Goal: Information Seeking & Learning: Find specific fact

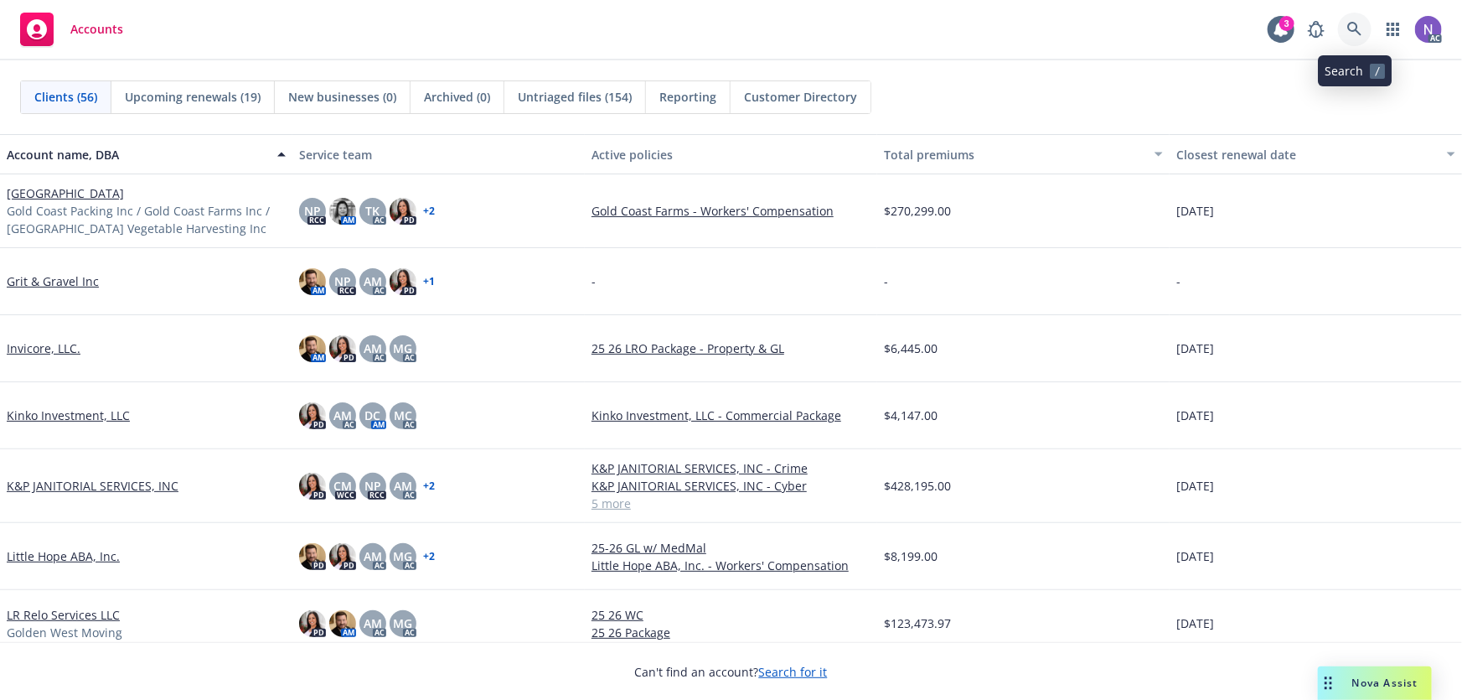
click at [1349, 25] on icon at bounding box center [1354, 29] width 14 height 14
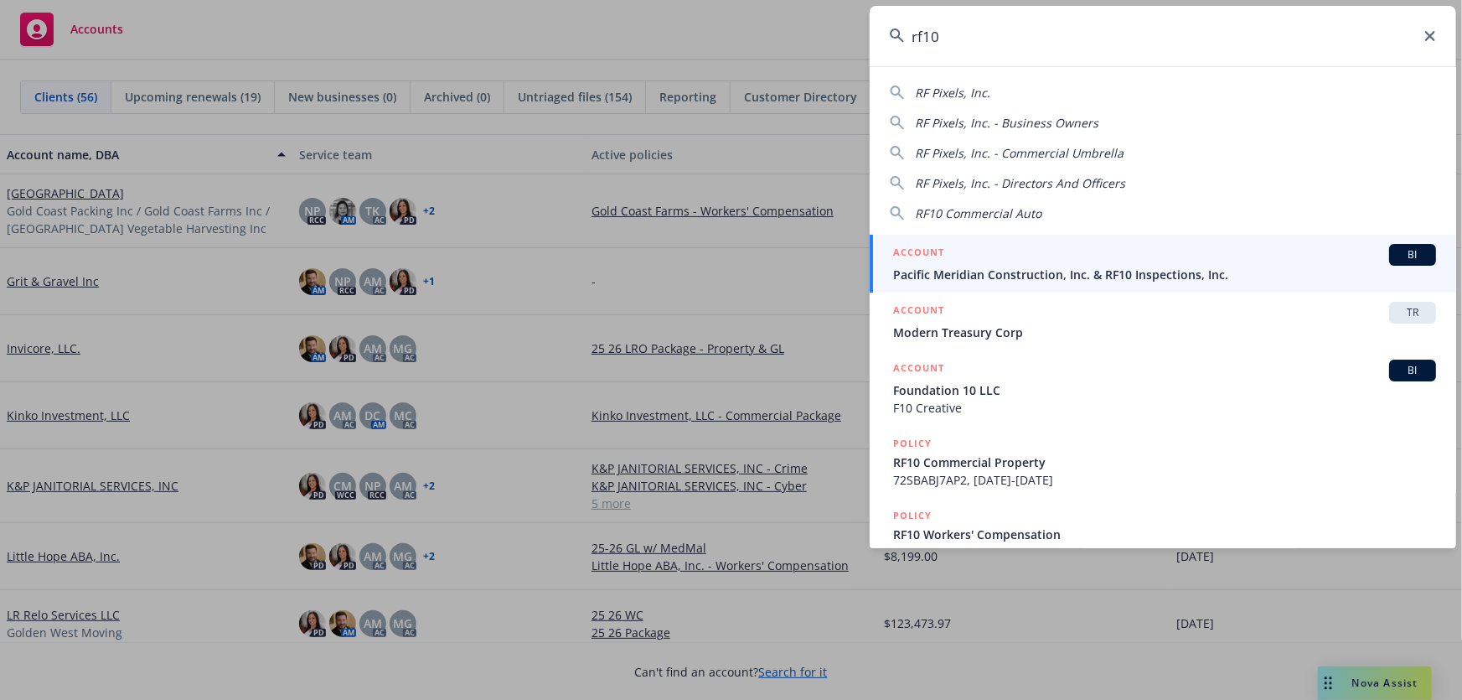
type input "rf10"
click at [1031, 274] on span "Pacific Meridian Construction, Inc. & RF10 Inspections, Inc." at bounding box center [1164, 275] width 543 height 18
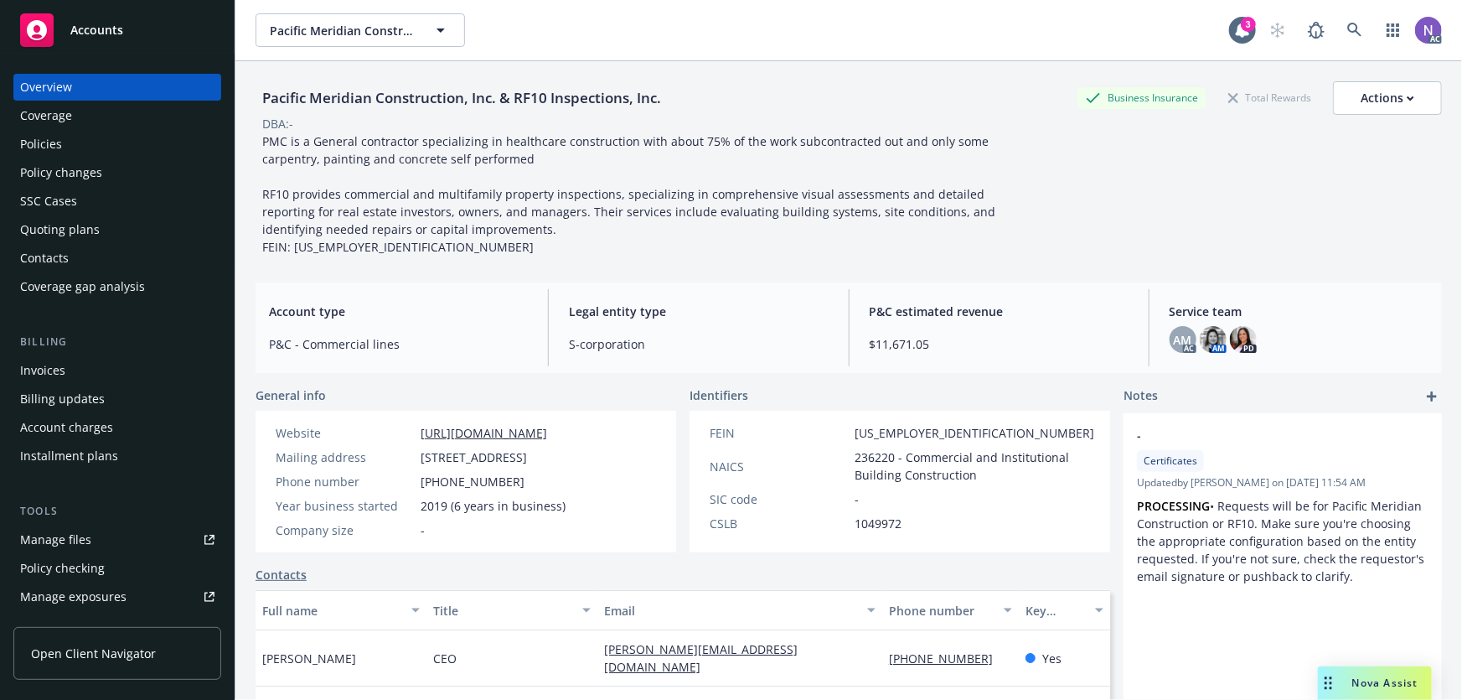
click at [118, 173] on div "Policy changes" at bounding box center [117, 172] width 194 height 27
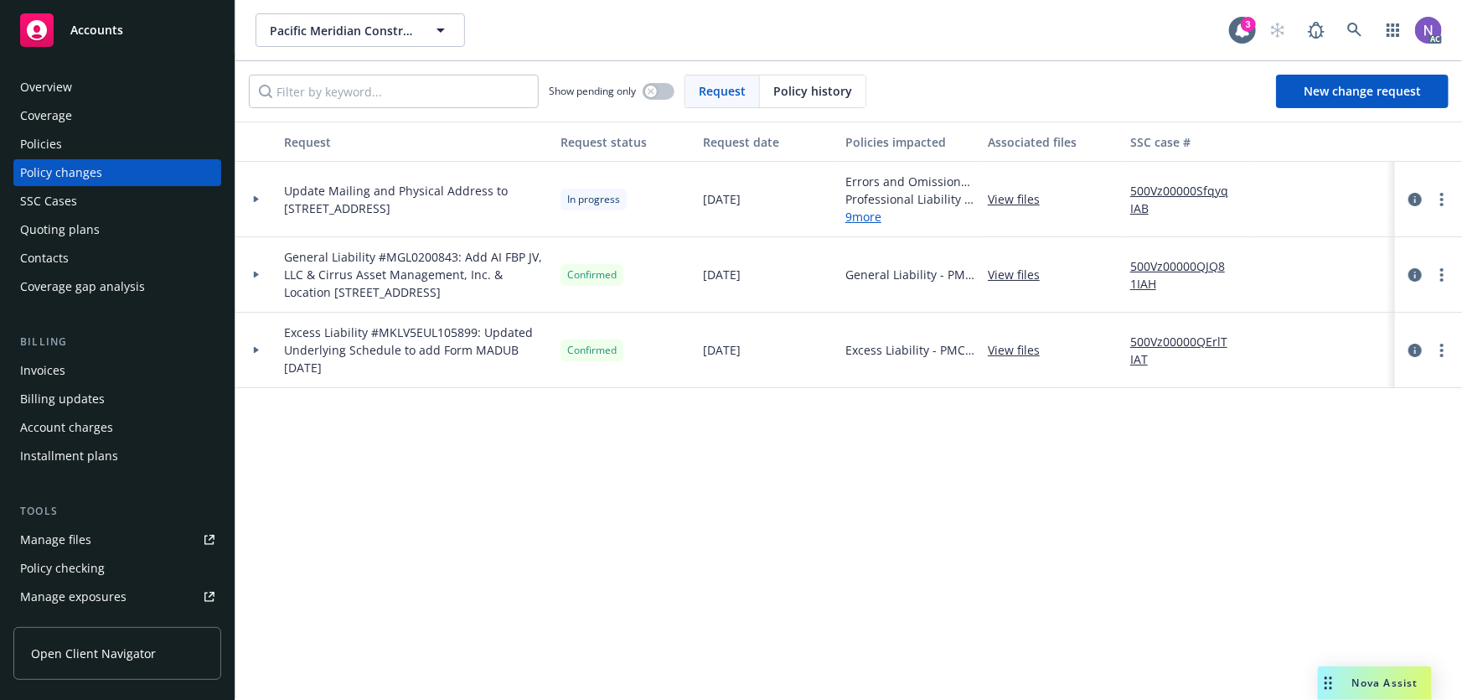
click at [876, 218] on link "9 more" at bounding box center [909, 217] width 129 height 18
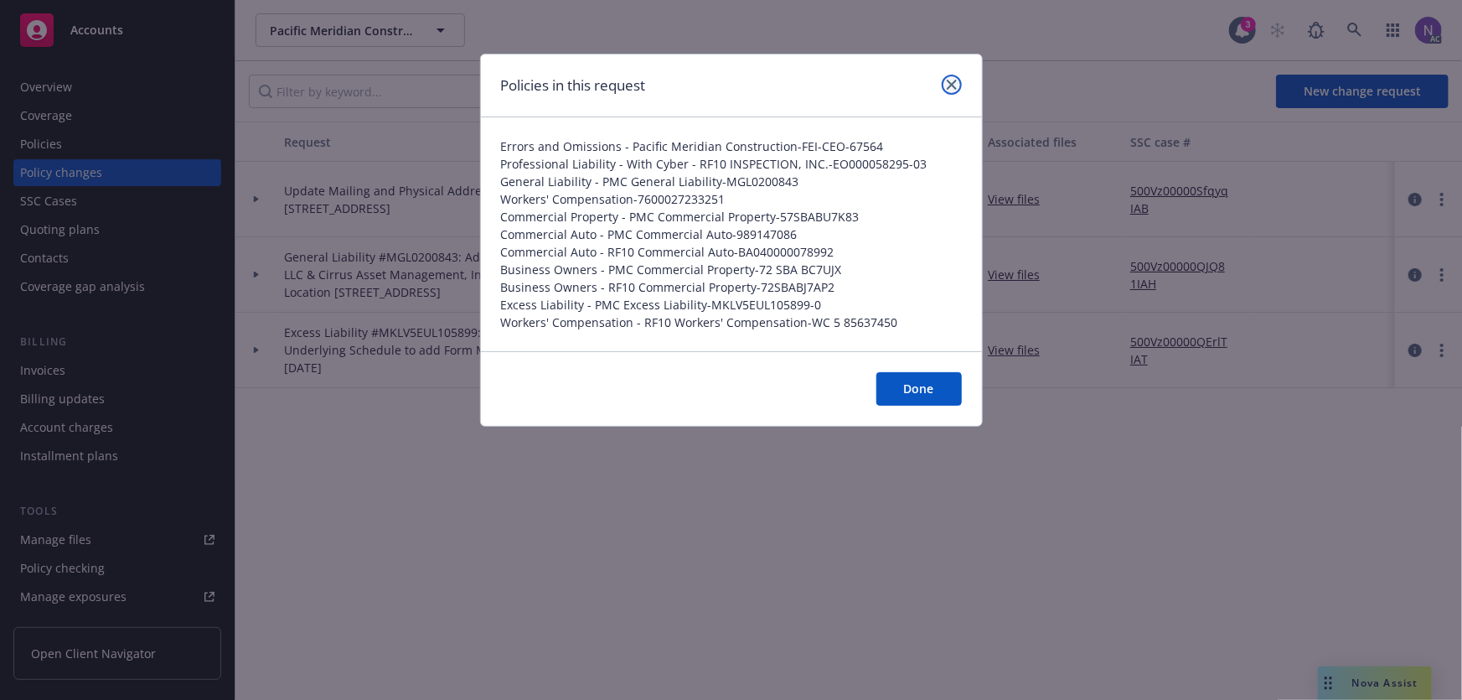
click at [953, 87] on icon "close" at bounding box center [952, 85] width 10 height 10
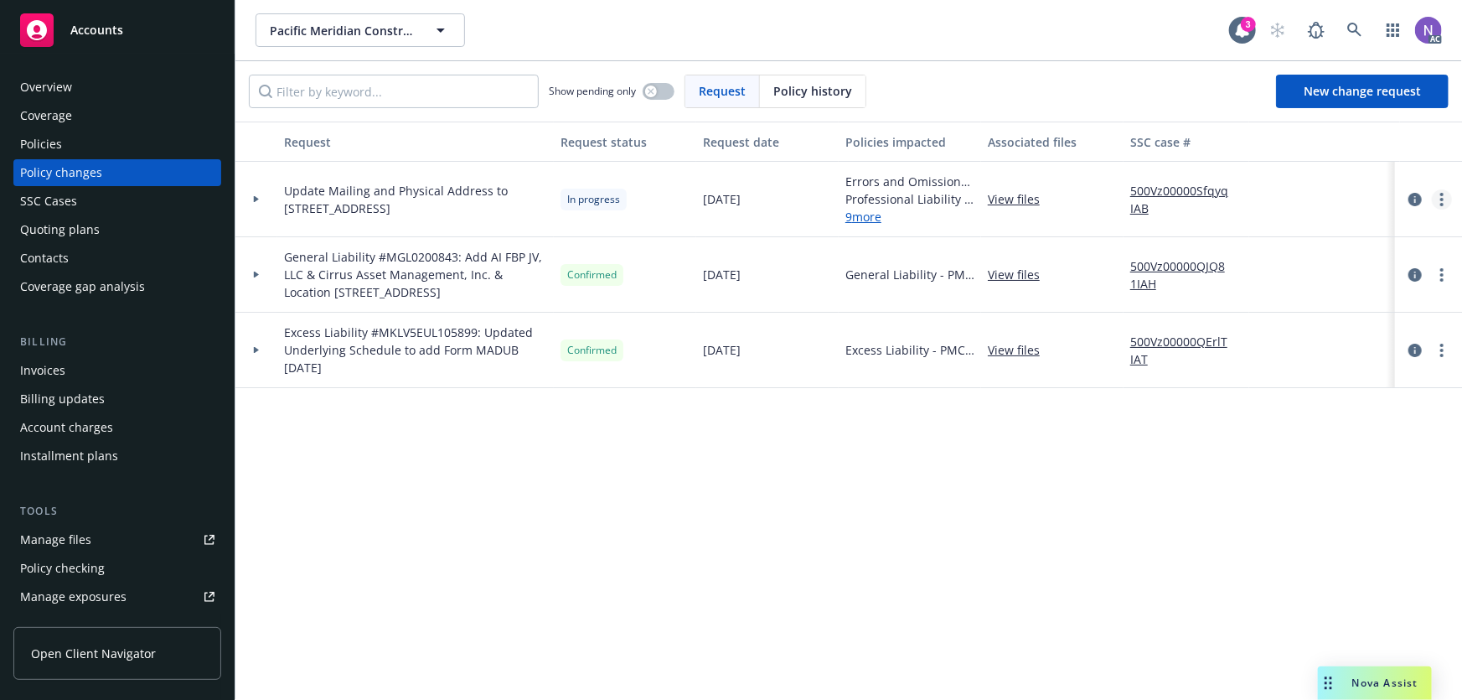
click at [1444, 193] on link "more" at bounding box center [1442, 199] width 20 height 20
click at [1255, 337] on link "Resume workflow" at bounding box center [1307, 334] width 287 height 34
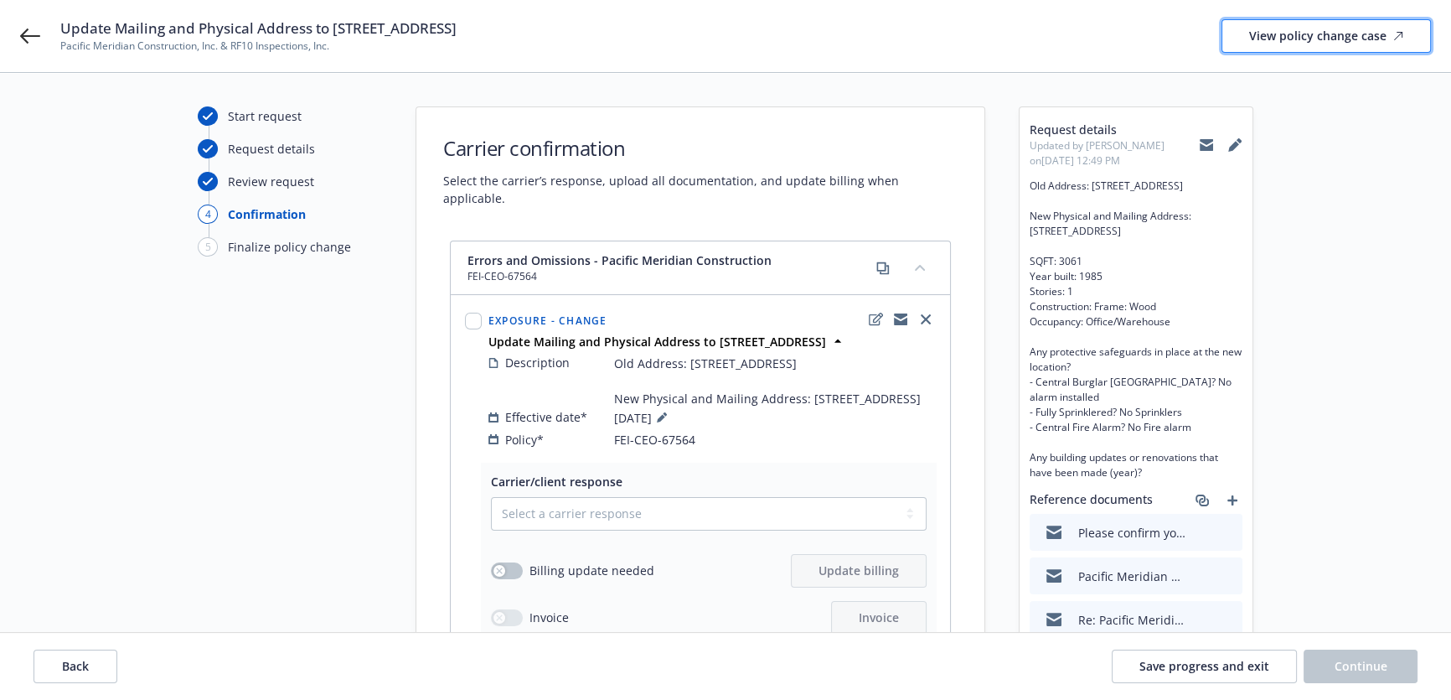
click at [1282, 34] on div "View policy change case" at bounding box center [1326, 36] width 154 height 32
drag, startPoint x: 33, startPoint y: 38, endPoint x: 319, endPoint y: 59, distance: 287.3
click at [1310, 32] on div "View policy change case" at bounding box center [1326, 36] width 154 height 32
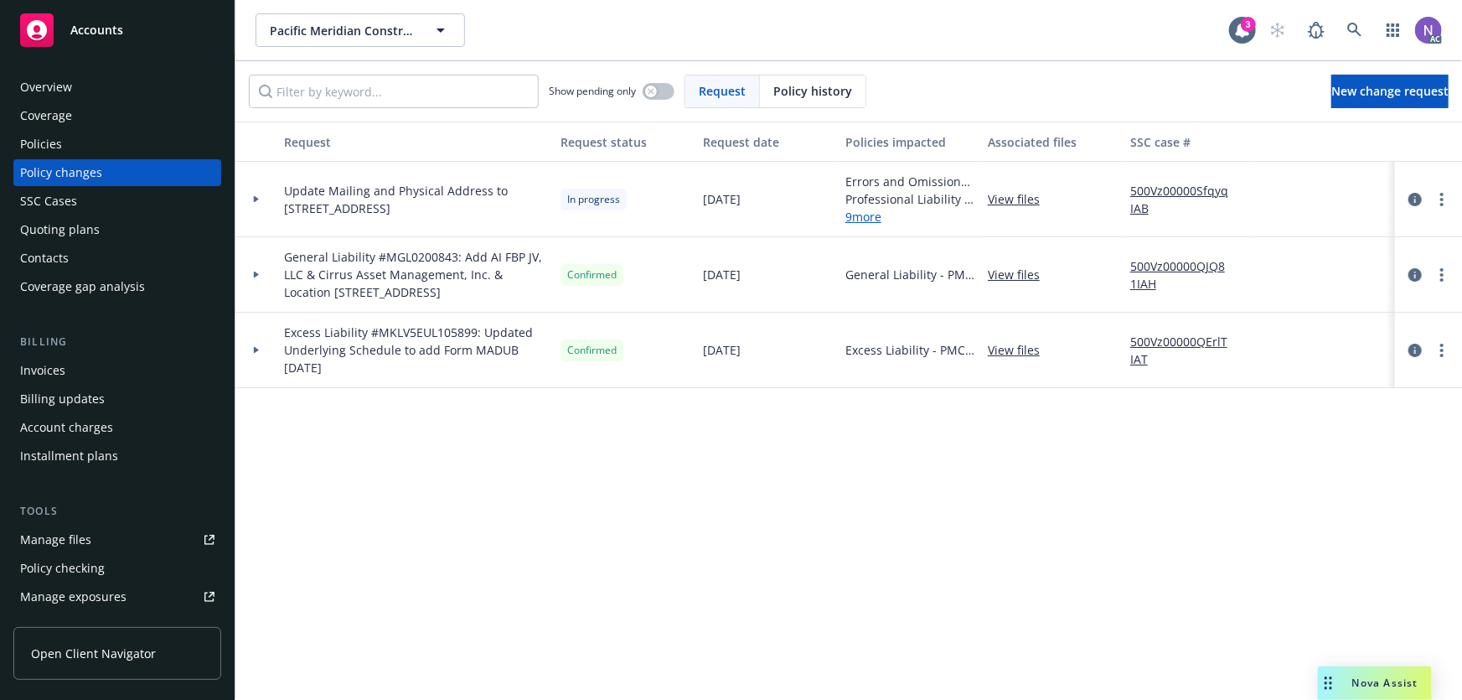
click at [125, 221] on div "Quoting plans" at bounding box center [117, 229] width 194 height 27
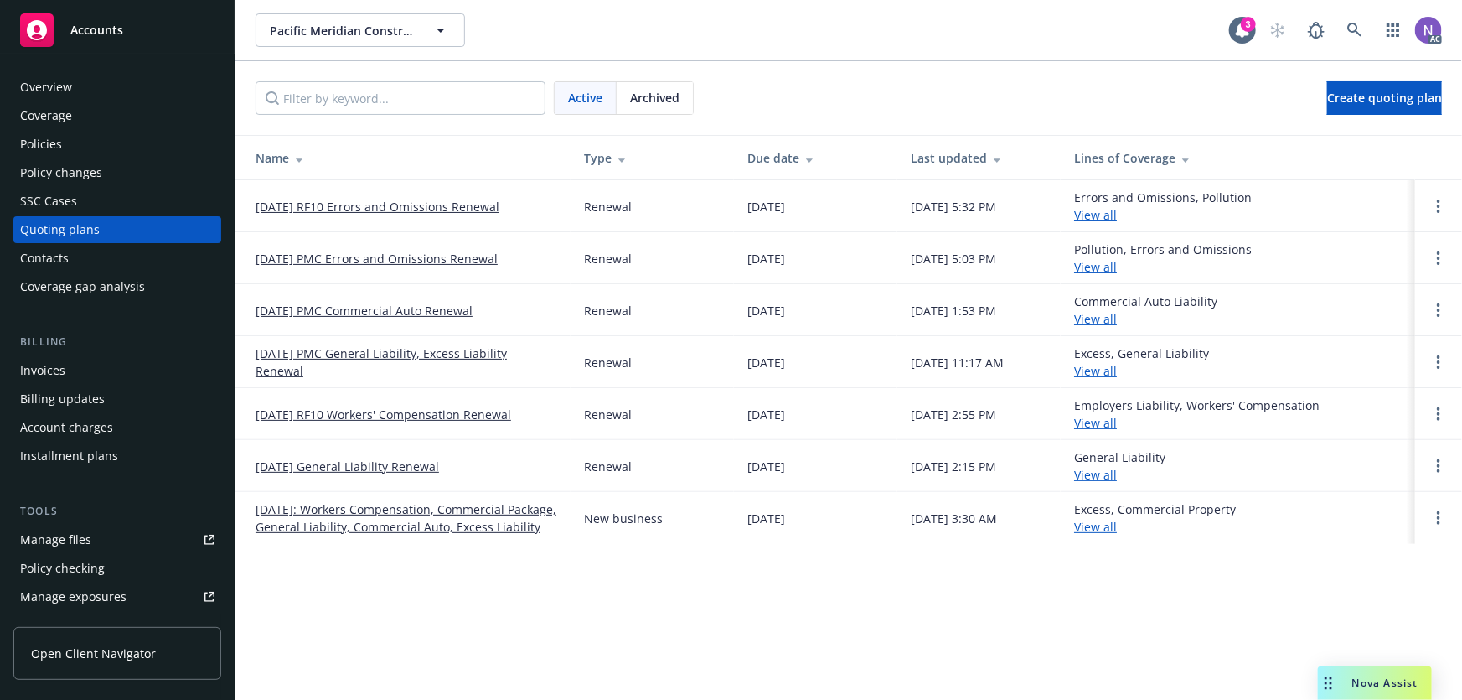
click at [150, 146] on div "Policies" at bounding box center [117, 144] width 194 height 27
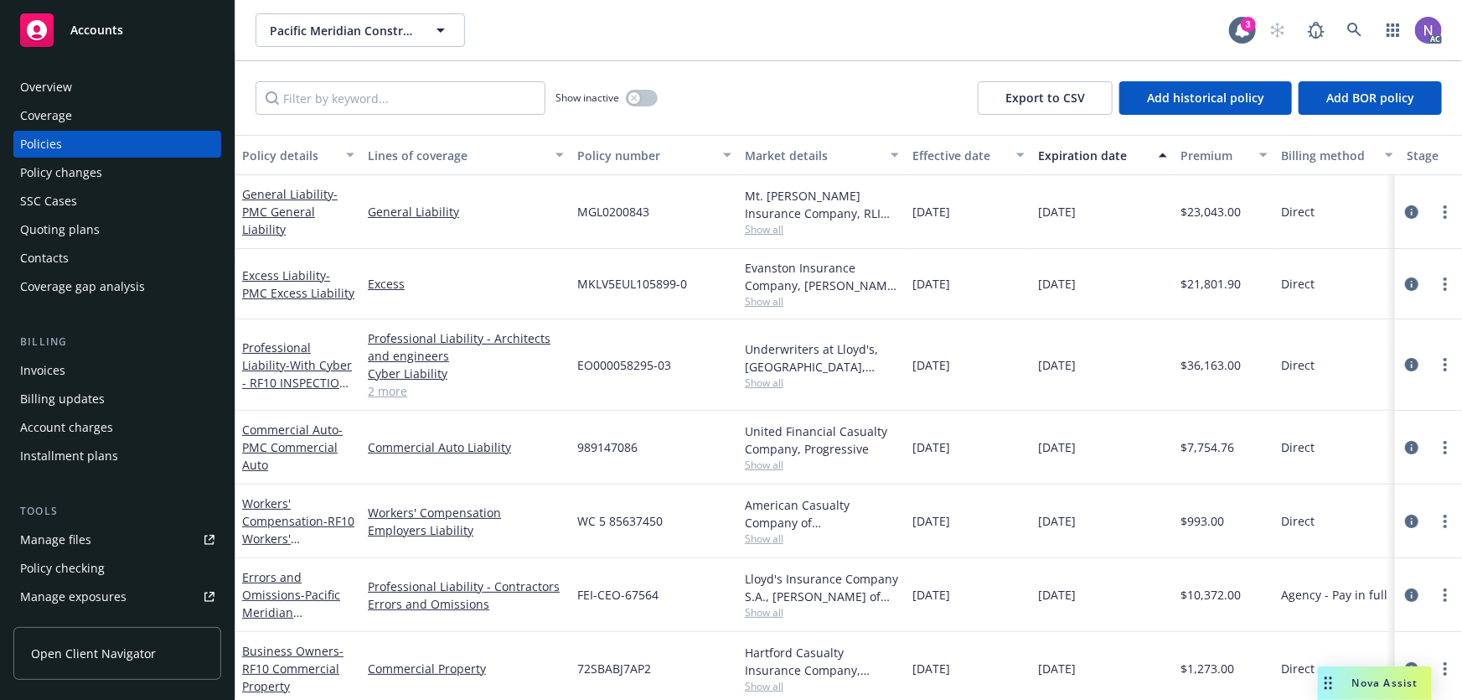
click at [352, 117] on div "Show inactive Export to CSV Add historical policy Add BOR policy" at bounding box center [848, 98] width 1227 height 74
click at [364, 100] on input "Filter by keyword..." at bounding box center [401, 98] width 290 height 34
paste input "FEI-CEO-67564"
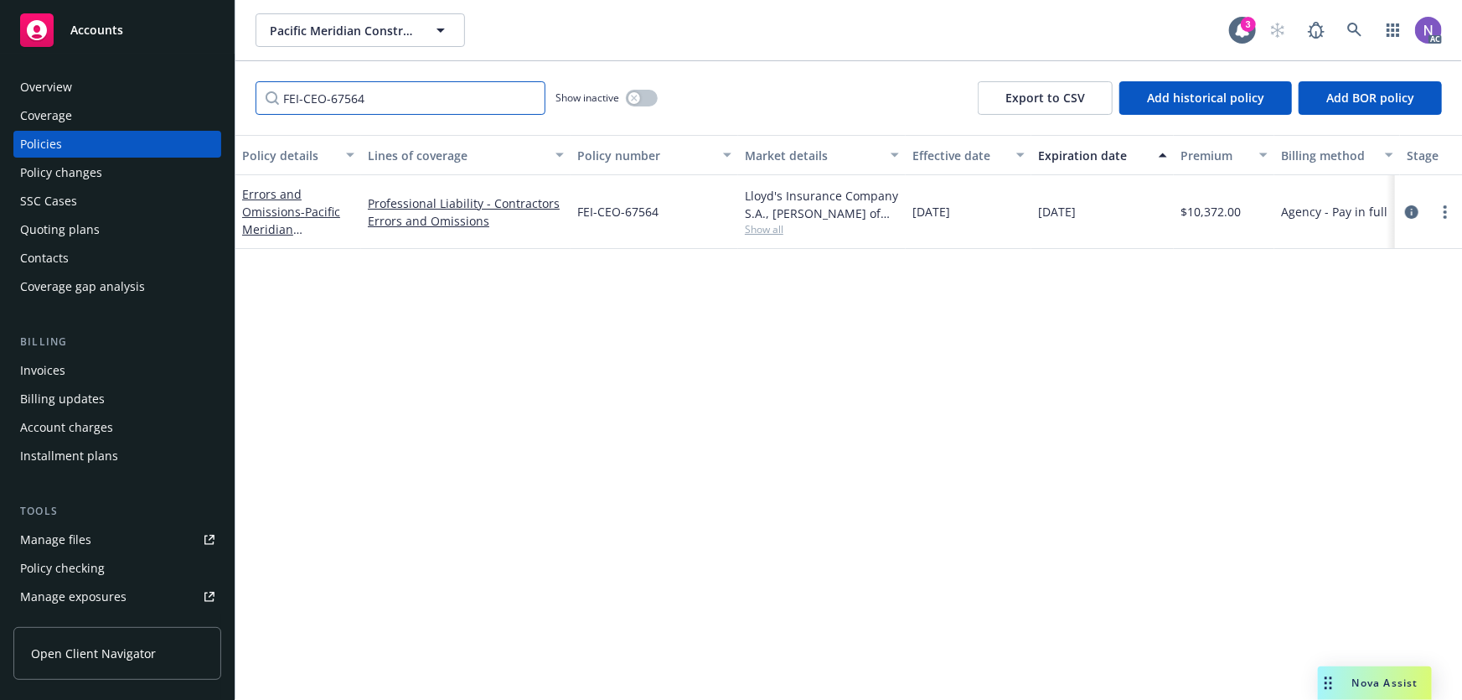
type input "FEI-CEO-67564"
click at [100, 217] on div "Quoting plans" at bounding box center [117, 229] width 194 height 27
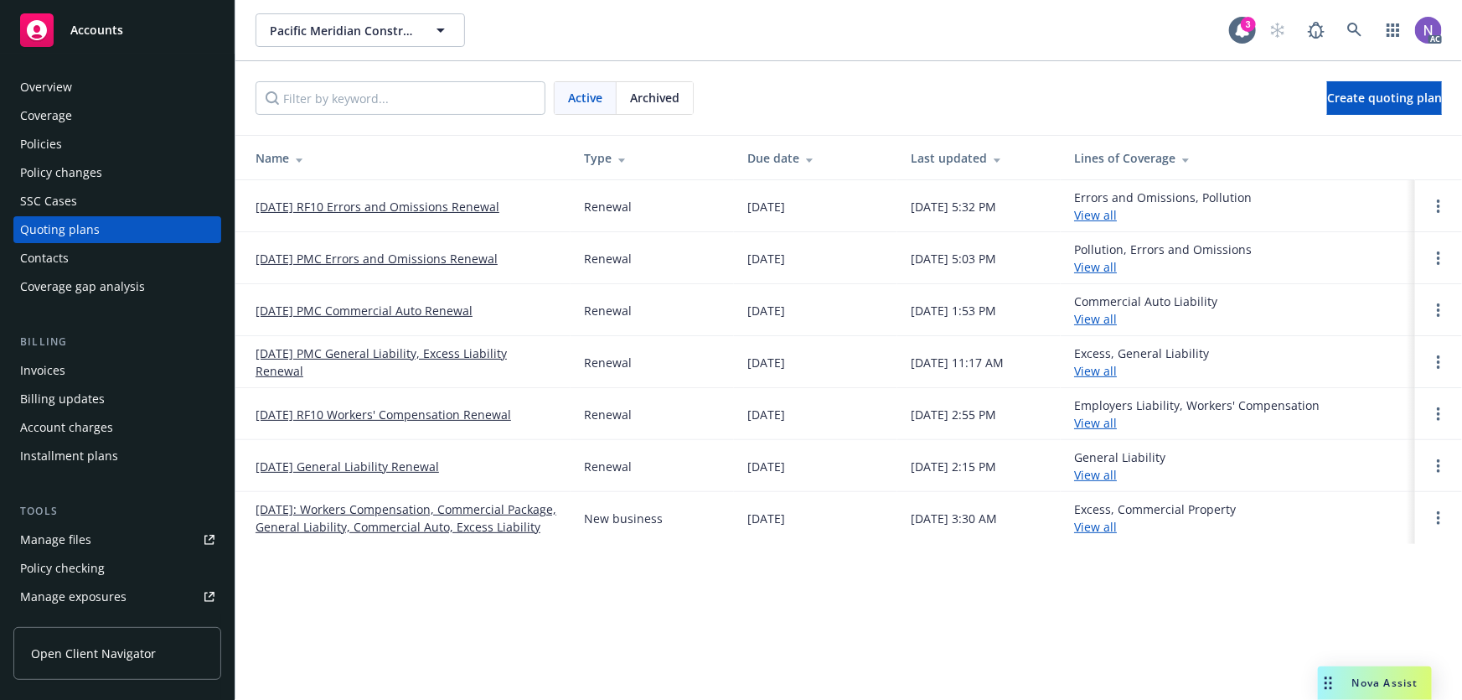
click at [431, 260] on link "12/11/25 PMC Errors and Omissions Renewal" at bounding box center [377, 259] width 242 height 18
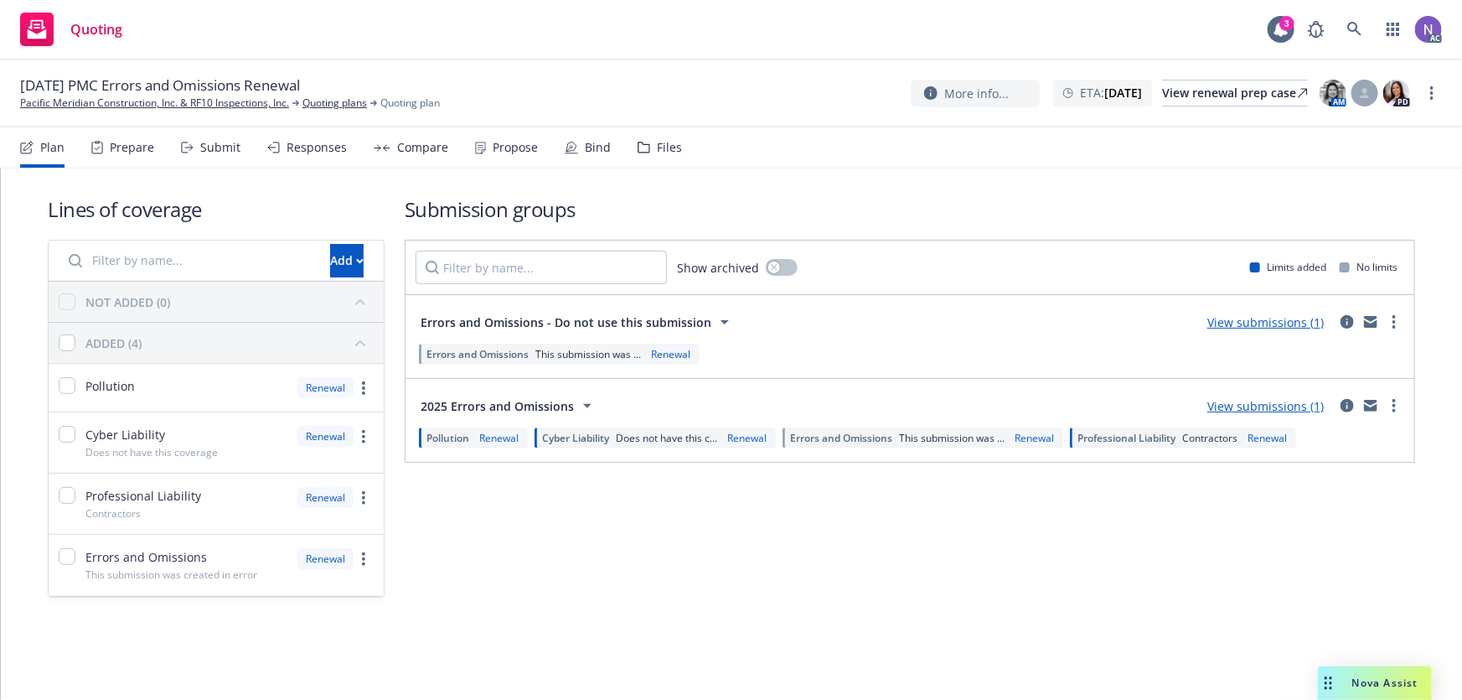
drag, startPoint x: 190, startPoint y: 107, endPoint x: 855, endPoint y: 70, distance: 666.3
click at [665, 144] on div "Files" at bounding box center [669, 147] width 25 height 13
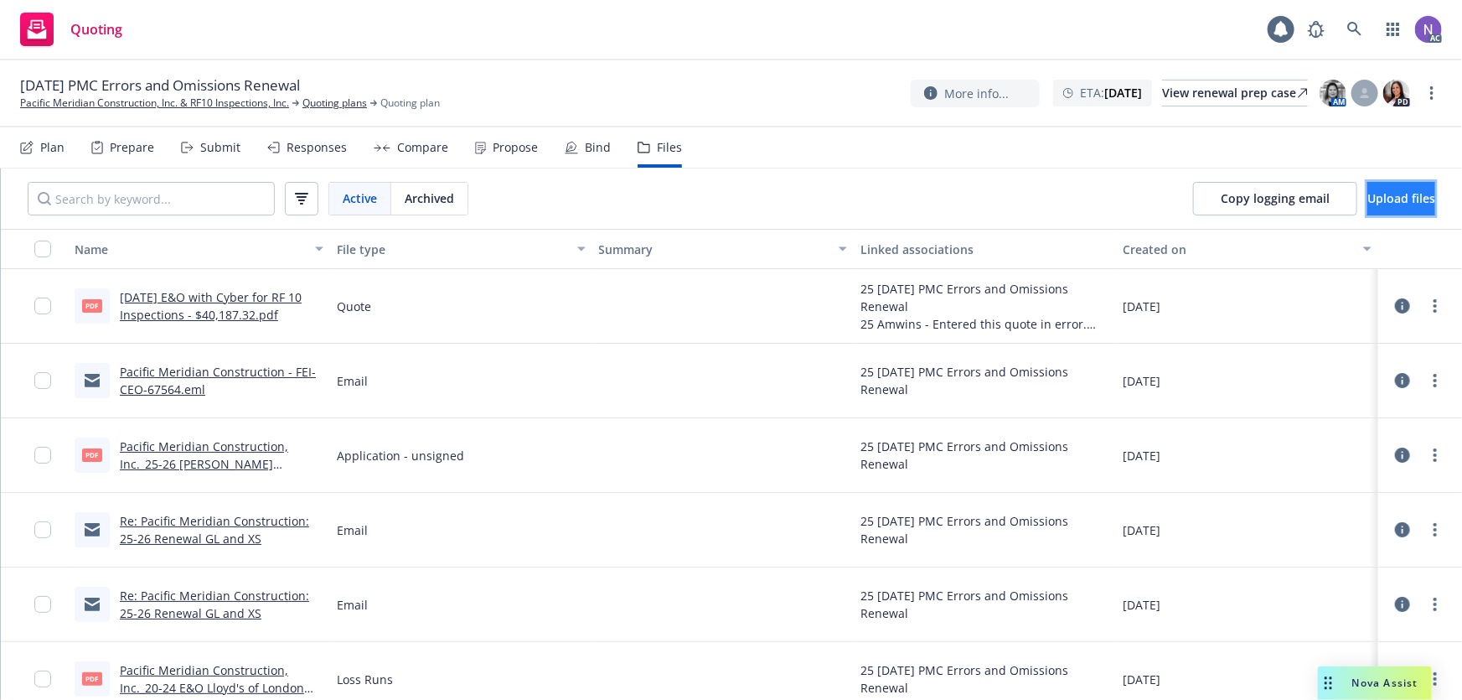
click at [1367, 204] on span "Upload files" at bounding box center [1401, 198] width 68 height 16
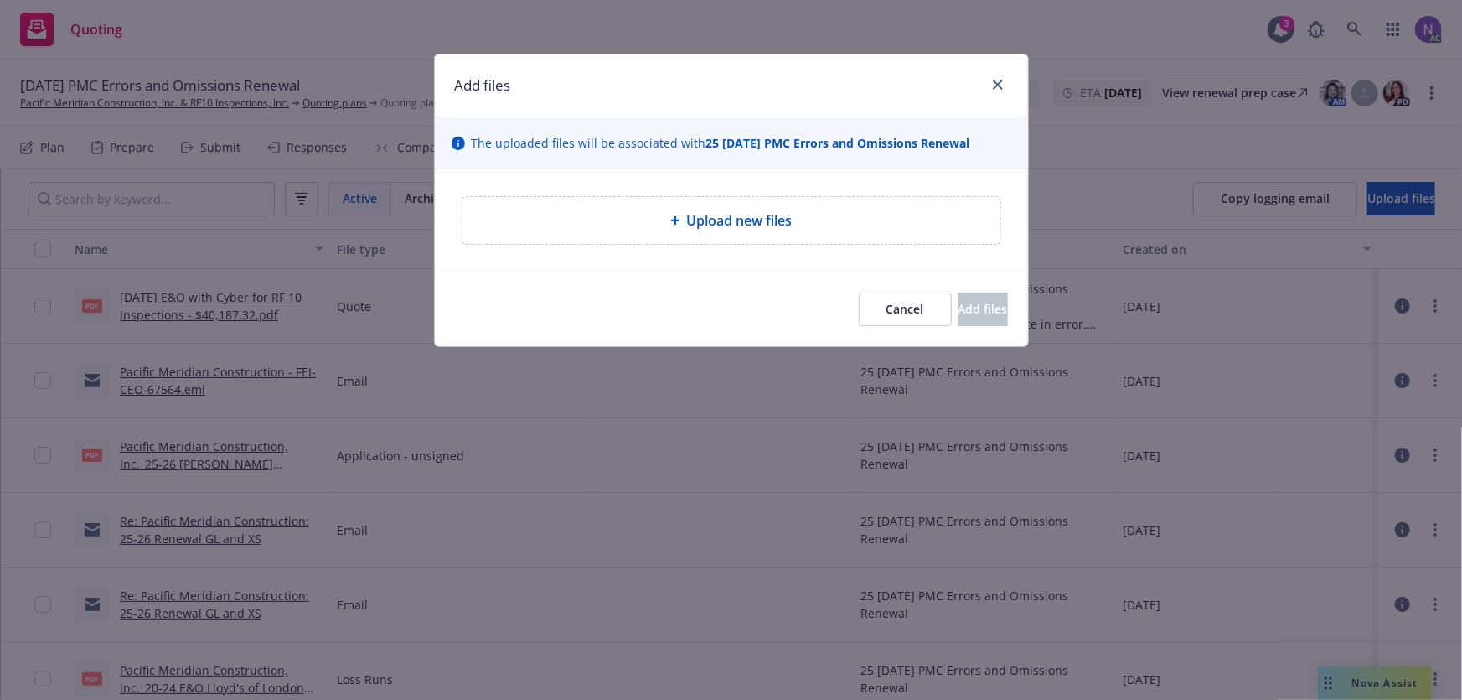
click at [757, 230] on div "Upload new files" at bounding box center [731, 220] width 538 height 47
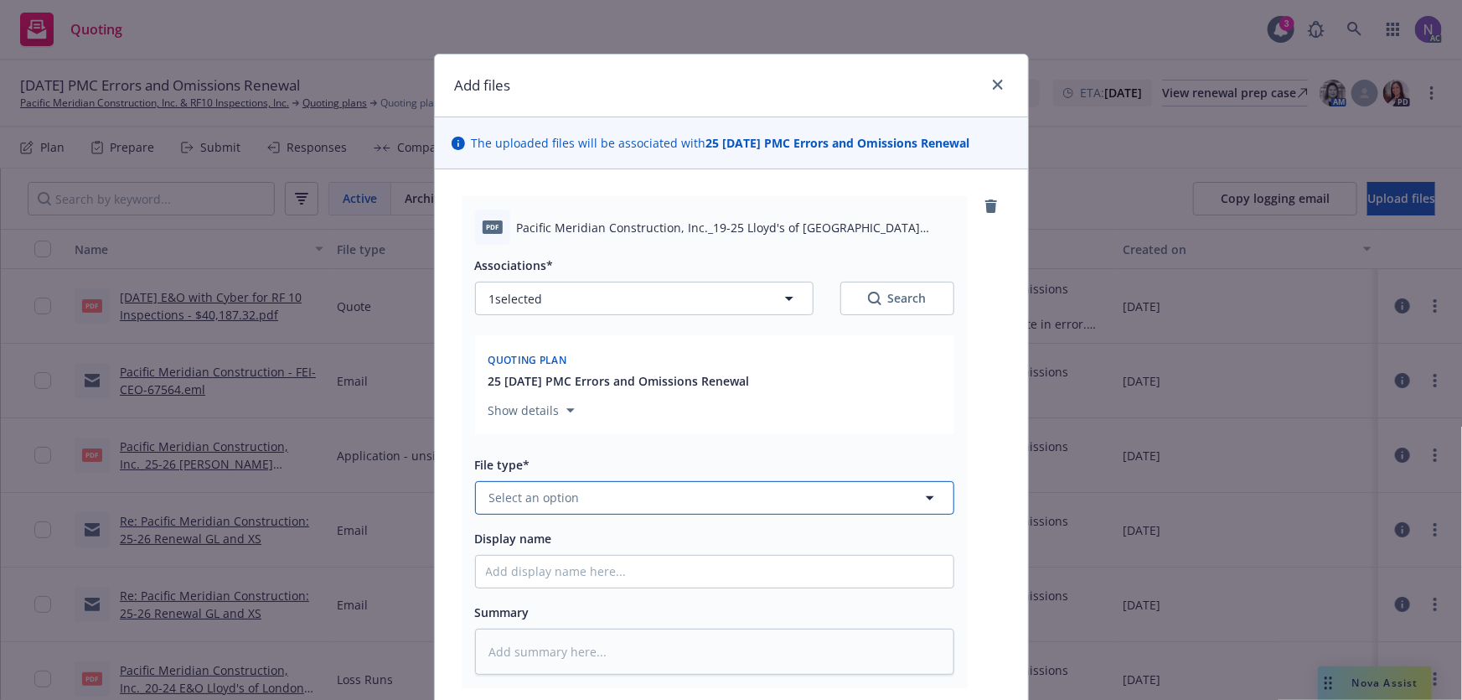
click at [537, 499] on span "Select an option" at bounding box center [534, 497] width 90 height 18
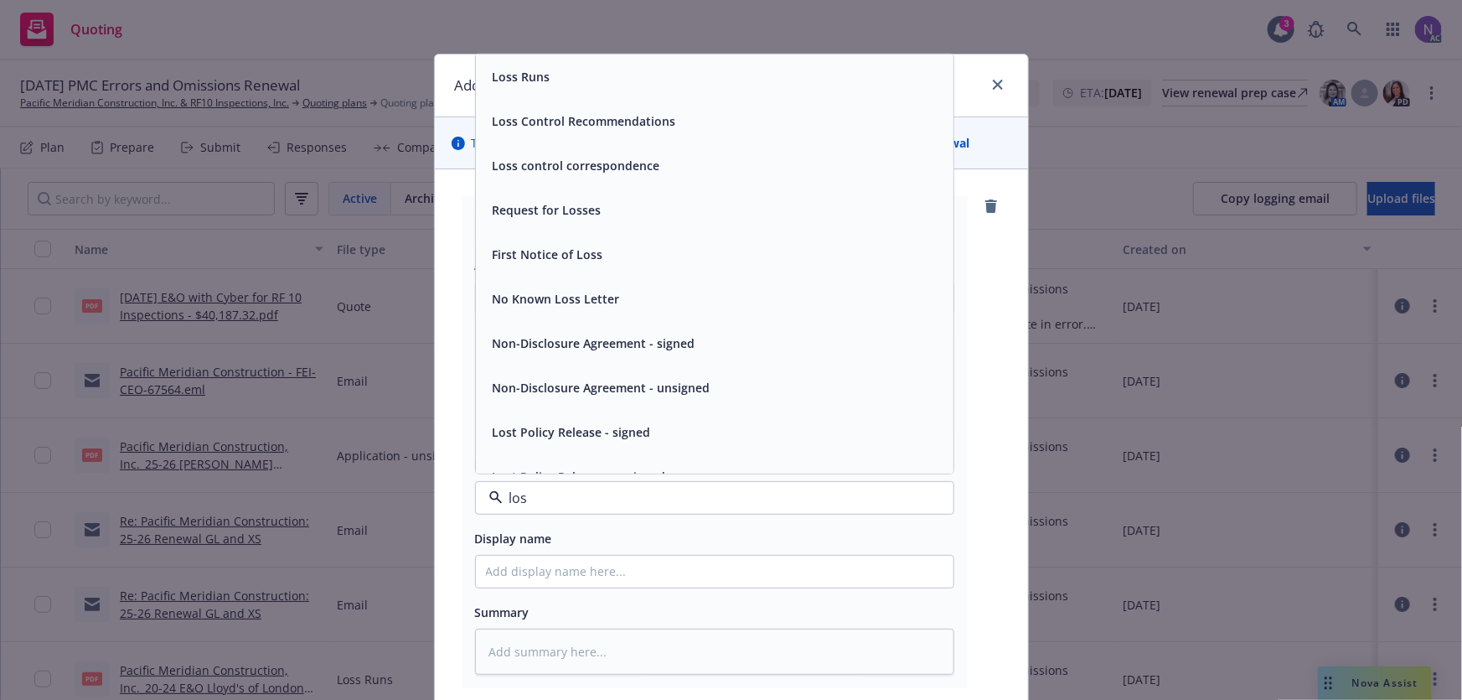
type input "loss"
click at [570, 85] on div "Loss Runs" at bounding box center [714, 77] width 457 height 24
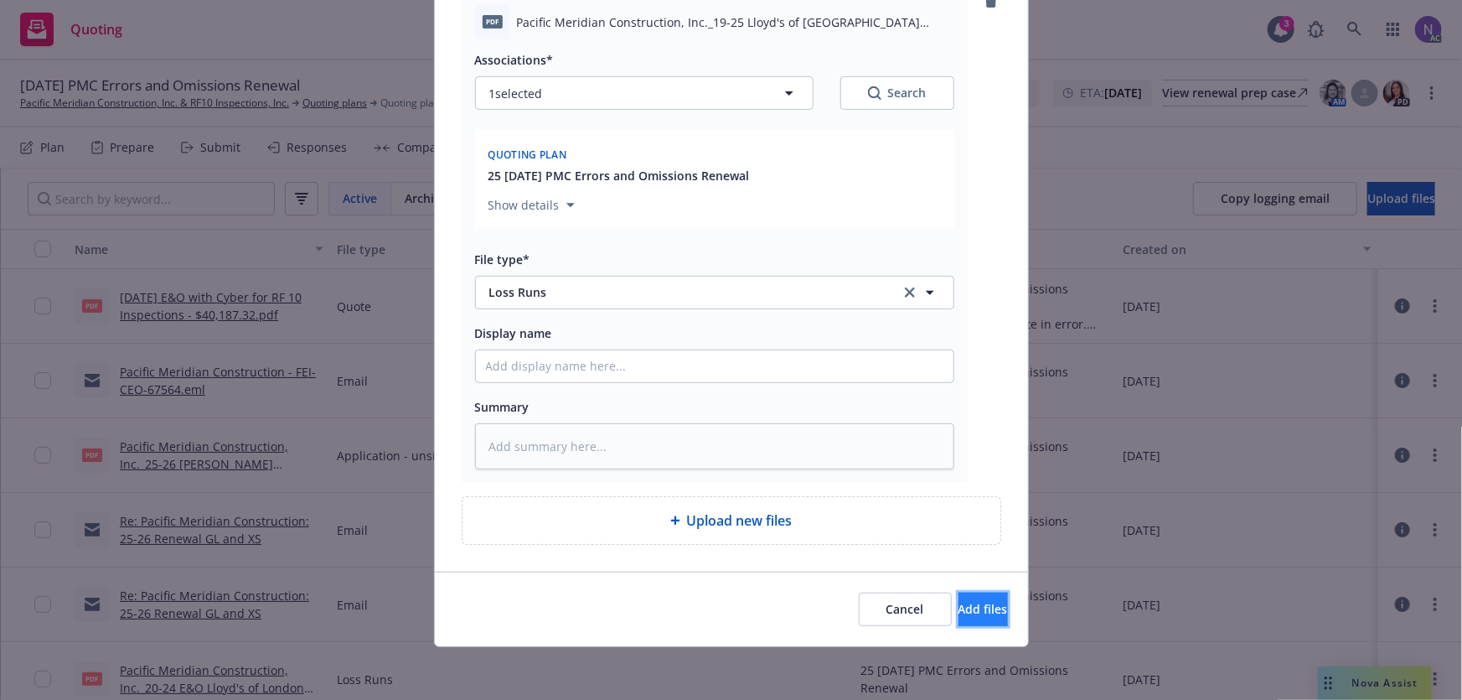
click at [959, 612] on span "Add files" at bounding box center [983, 609] width 49 height 16
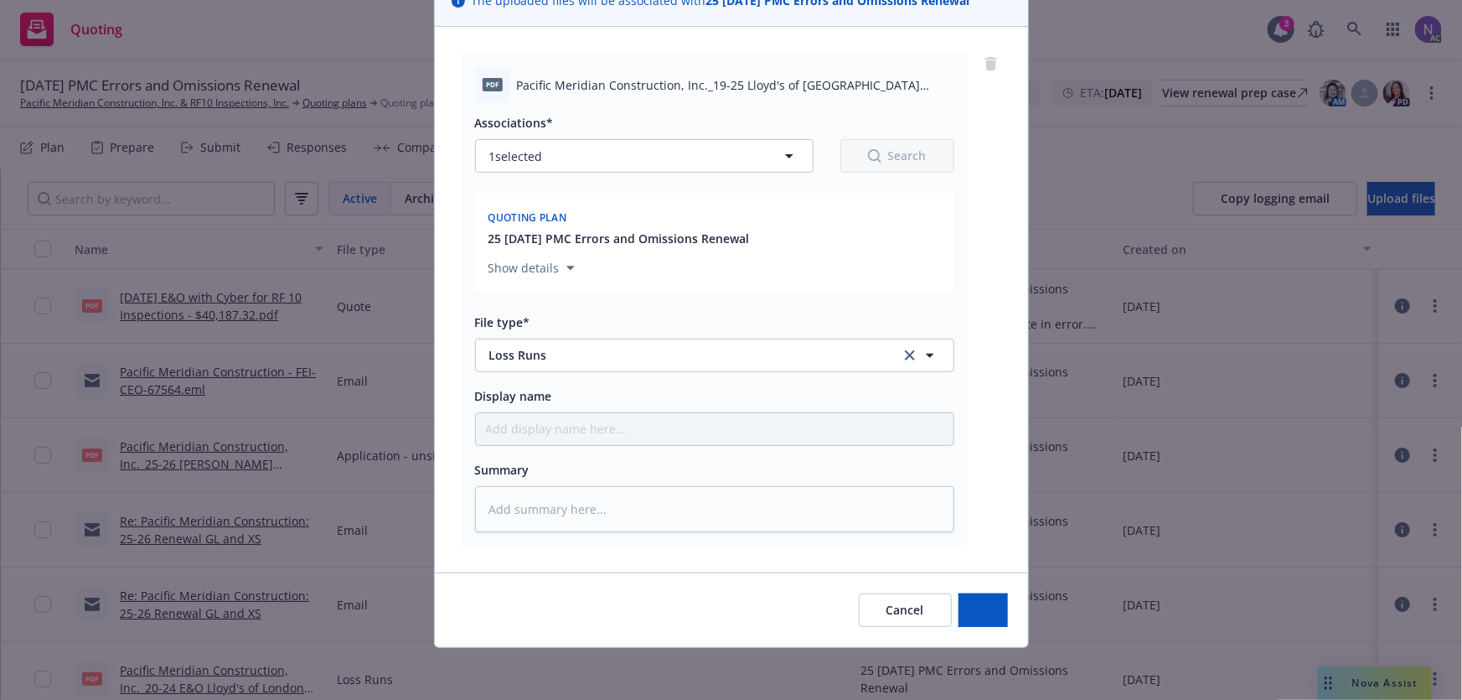
type textarea "x"
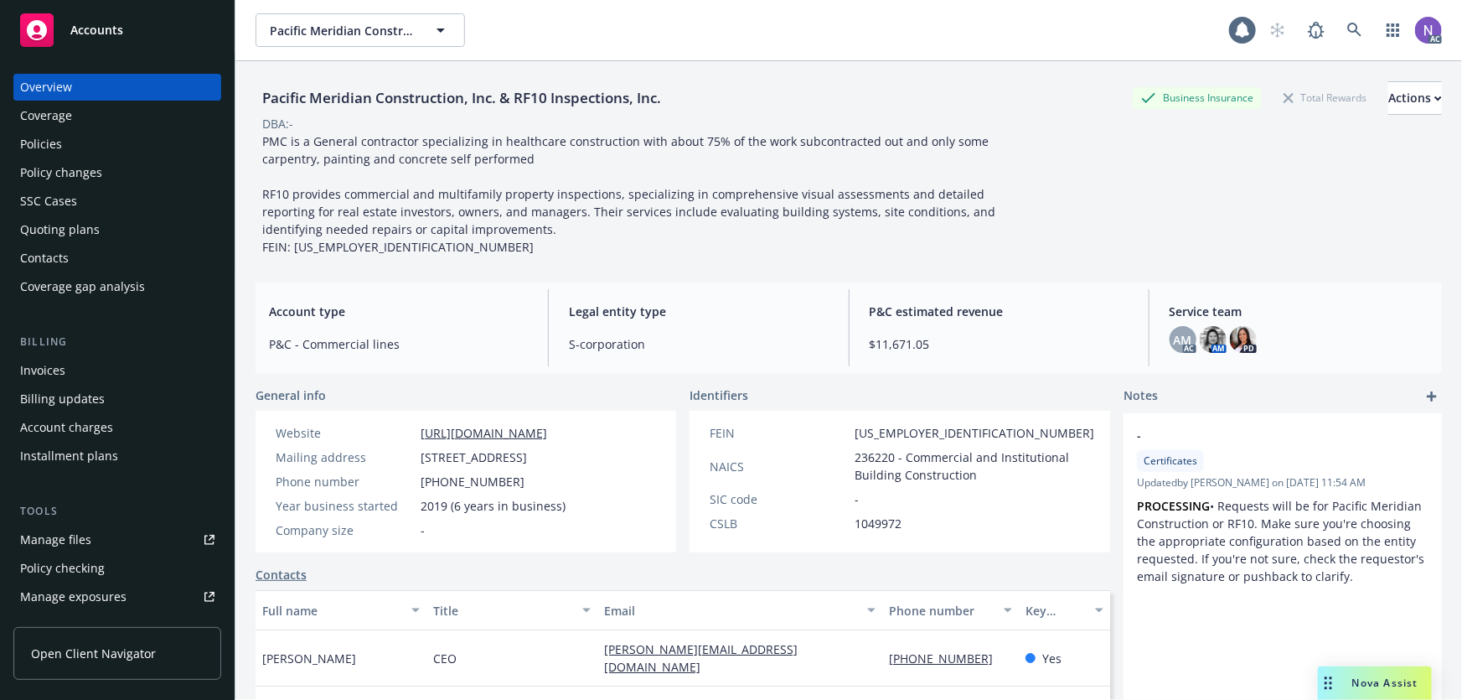
click at [146, 143] on div "Policies" at bounding box center [117, 144] width 194 height 27
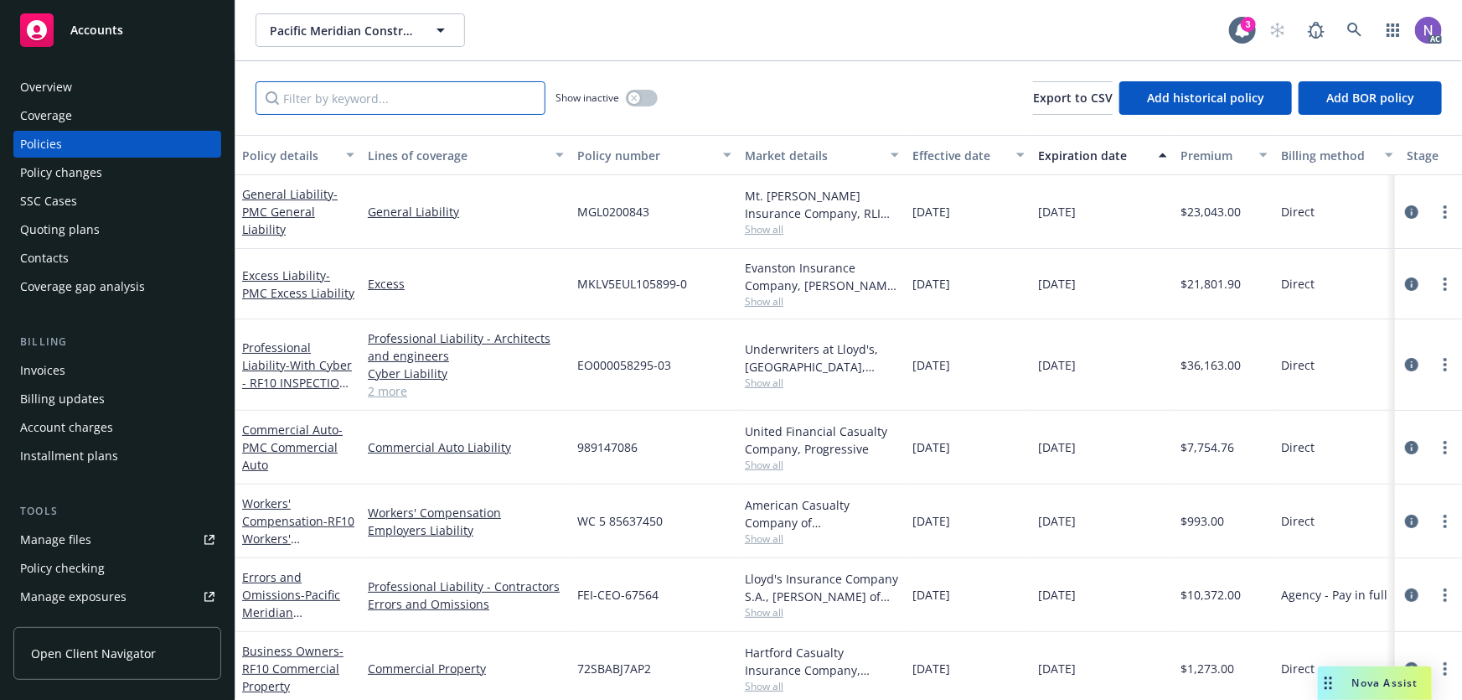
click at [461, 95] on input "Filter by keyword..." at bounding box center [401, 98] width 290 height 34
paste input "FEI-CEO-67564"
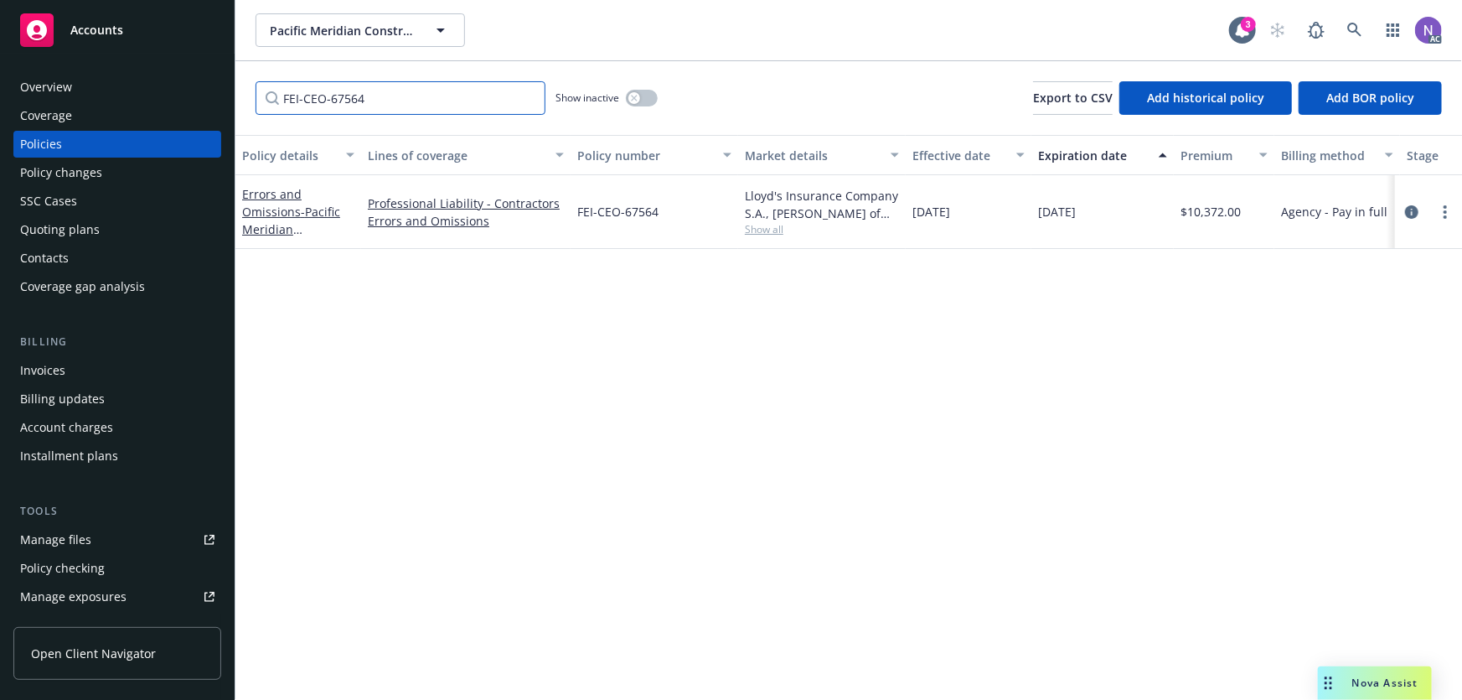
type input "FEI-CEO-67564"
click at [760, 238] on div "Lloyd's Insurance Company S.A., Lloyd's of London, Amwins Show all" at bounding box center [822, 212] width 168 height 74
click at [760, 235] on span "Show all" at bounding box center [822, 229] width 154 height 14
click at [601, 411] on span "Amwins" at bounding box center [730, 409] width 308 height 18
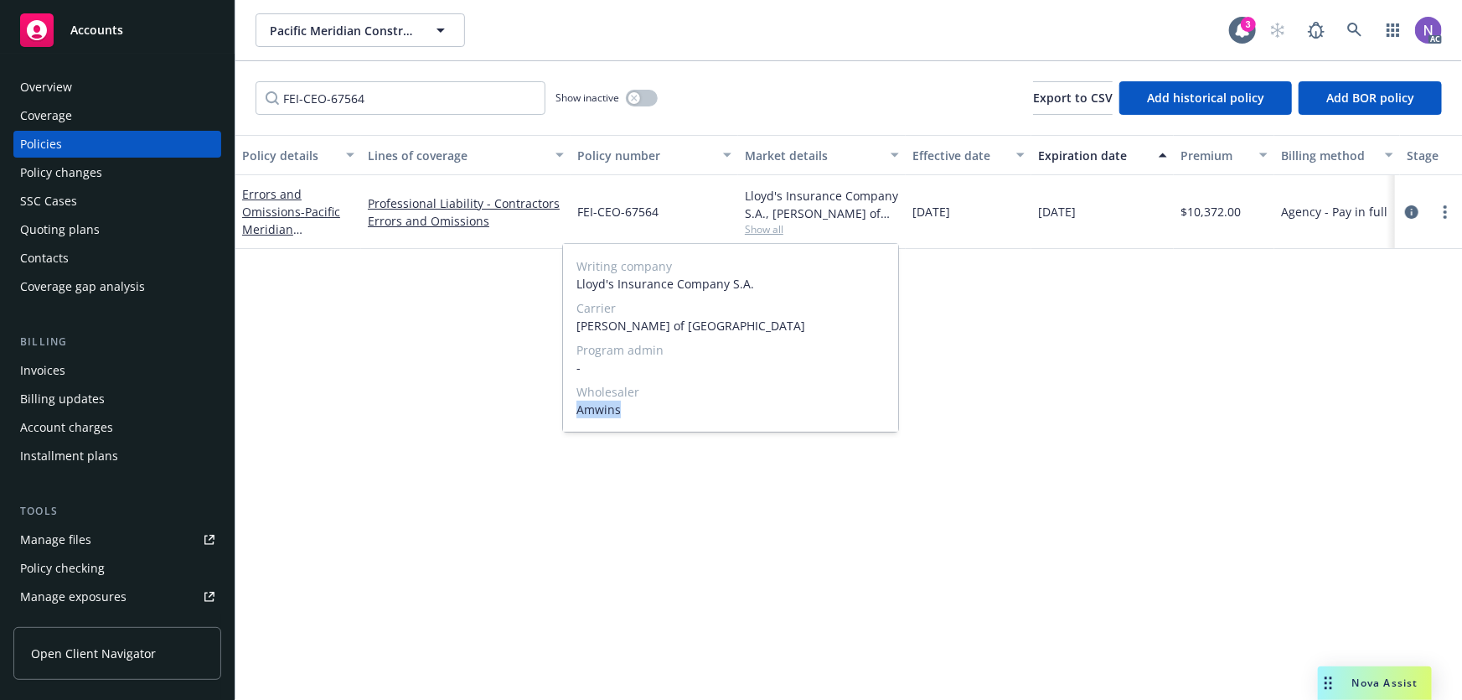
copy span "Amwins"
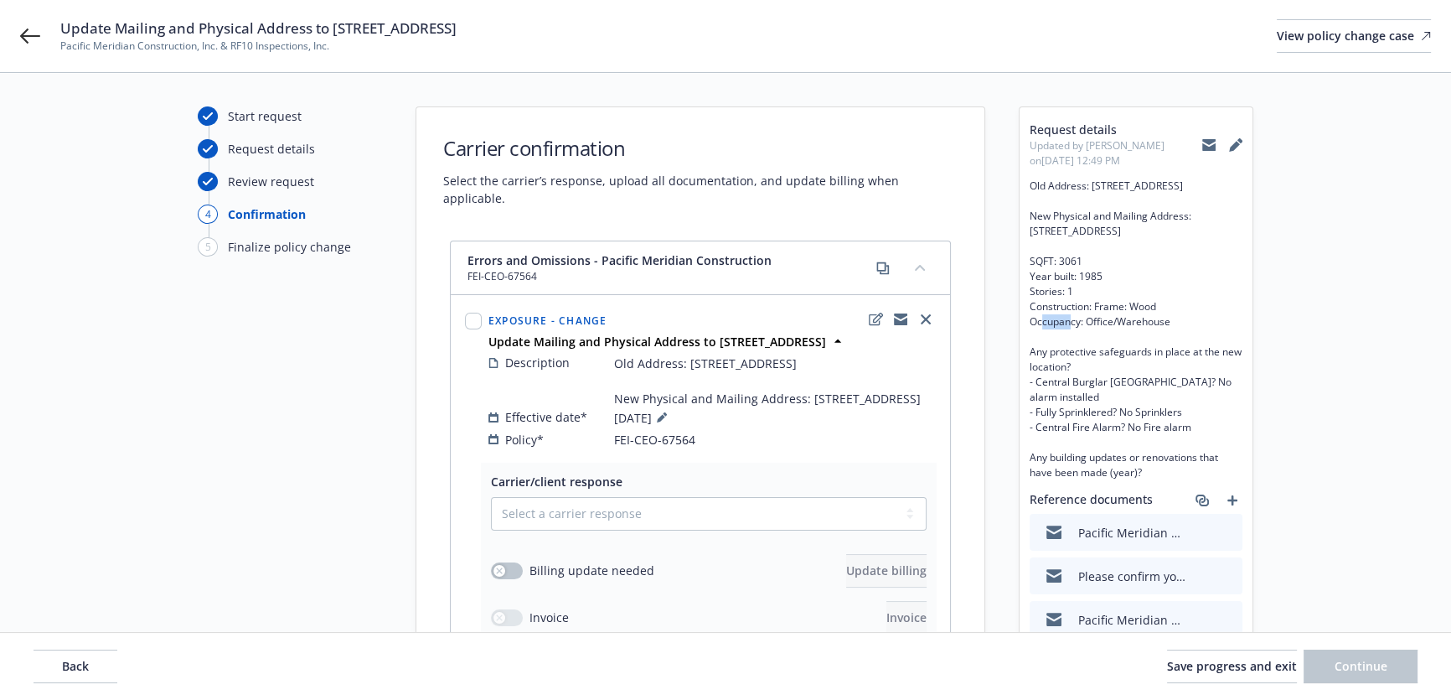
drag, startPoint x: 1083, startPoint y: 276, endPoint x: 1060, endPoint y: 278, distance: 22.7
click at [1060, 278] on span "Old Address: [STREET_ADDRESS] New Physical and Mailing Address: [STREET_ADDRESS…" at bounding box center [1136, 329] width 213 height 302
copy span "3061"
drag, startPoint x: 756, startPoint y: 428, endPoint x: 806, endPoint y: 418, distance: 51.3
click at [806, 407] on span "Old Address: [STREET_ADDRESS] New Physical and Mailing Address: [STREET_ADDRESS]" at bounding box center [767, 380] width 307 height 53
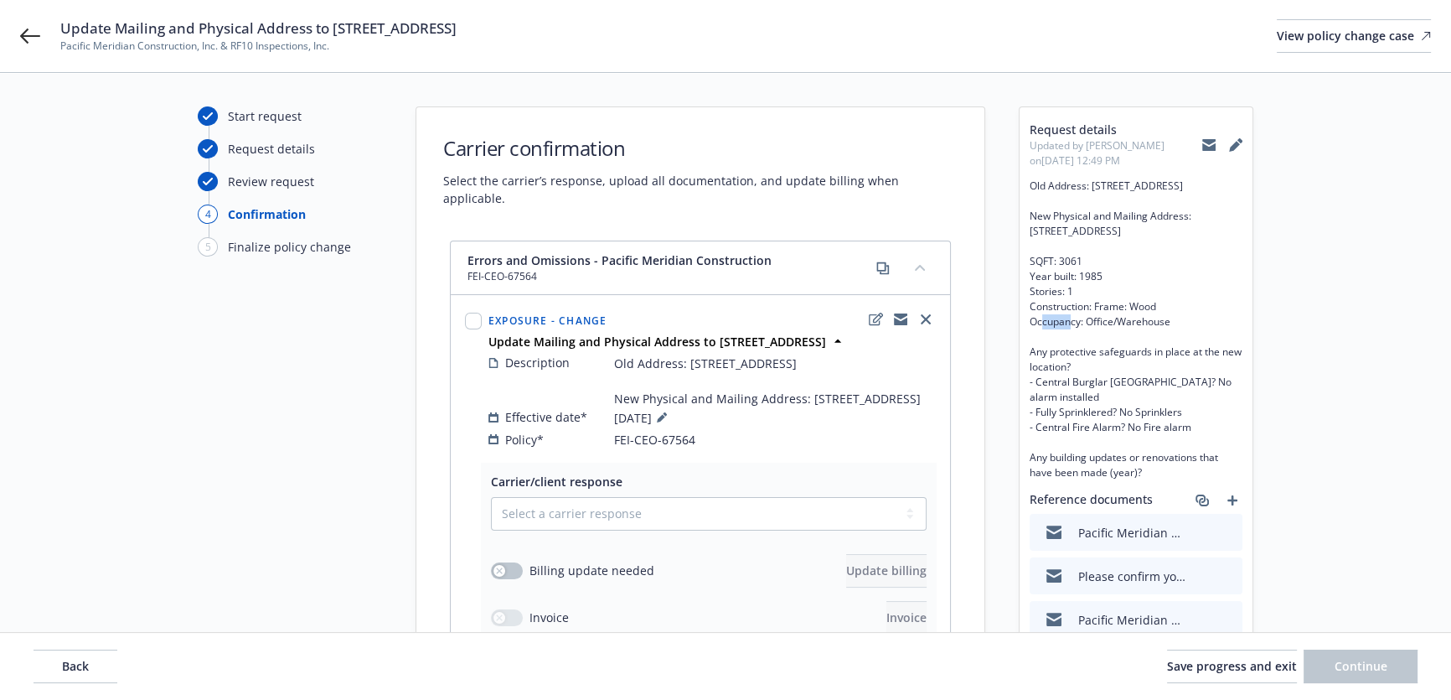
copy span "[STREET_ADDRESS]"
click at [1076, 270] on span "Old Address: [STREET_ADDRESS] New Physical and Mailing Address: [STREET_ADDRESS…" at bounding box center [1136, 329] width 213 height 302
click at [1073, 271] on span "Old Address: [STREET_ADDRESS] New Physical and Mailing Address: [STREET_ADDRESS…" at bounding box center [1136, 329] width 213 height 302
click at [1072, 272] on span "Old Address: [STREET_ADDRESS] New Physical and Mailing Address: [STREET_ADDRESS…" at bounding box center [1136, 329] width 213 height 302
copy span "3061"
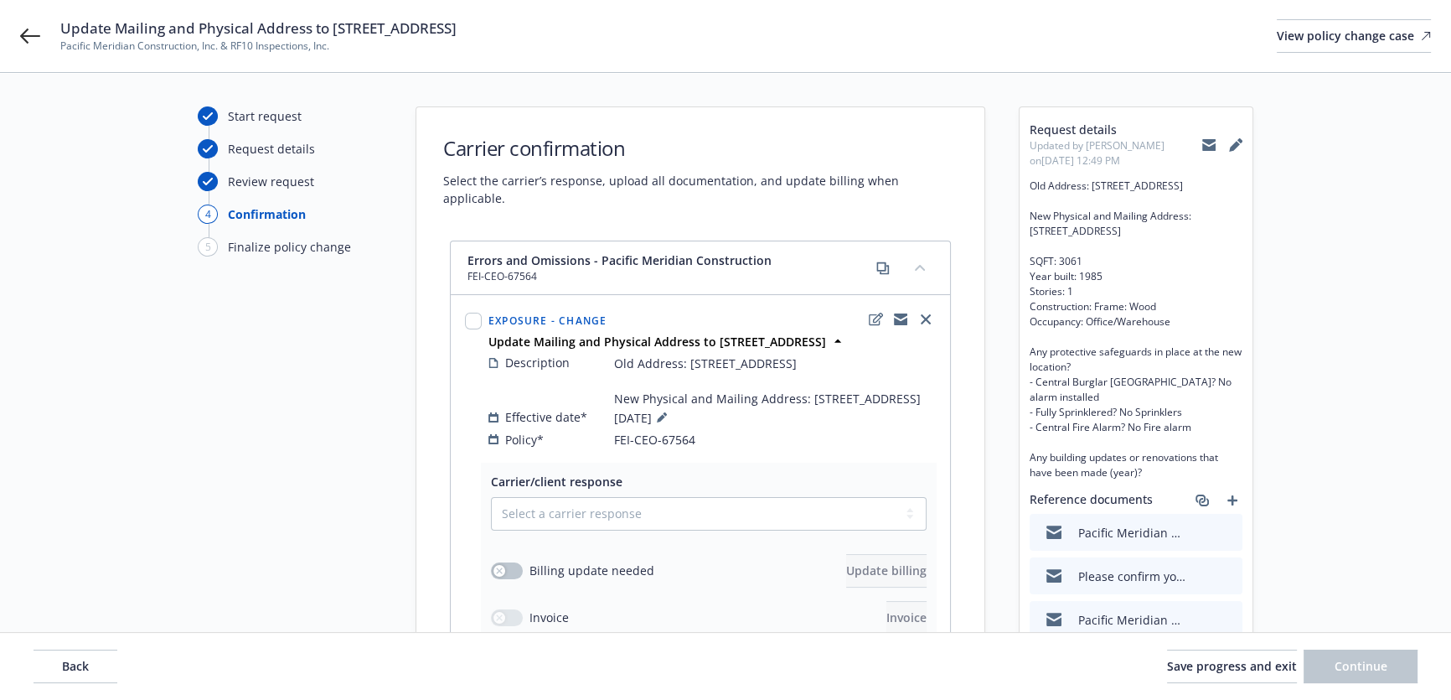
click at [1088, 289] on span "Old Address: 1572 North Batavia Street Ste 2, Orange, CA 92865 New Physical and…" at bounding box center [1136, 329] width 213 height 302
copy span "1985"
drag, startPoint x: 804, startPoint y: 414, endPoint x: 808, endPoint y: 429, distance: 15.7
click at [808, 407] on span "Old Address: 1572 North Batavia Street Ste 2, Orange, CA 92865 New Physical and…" at bounding box center [767, 380] width 307 height 53
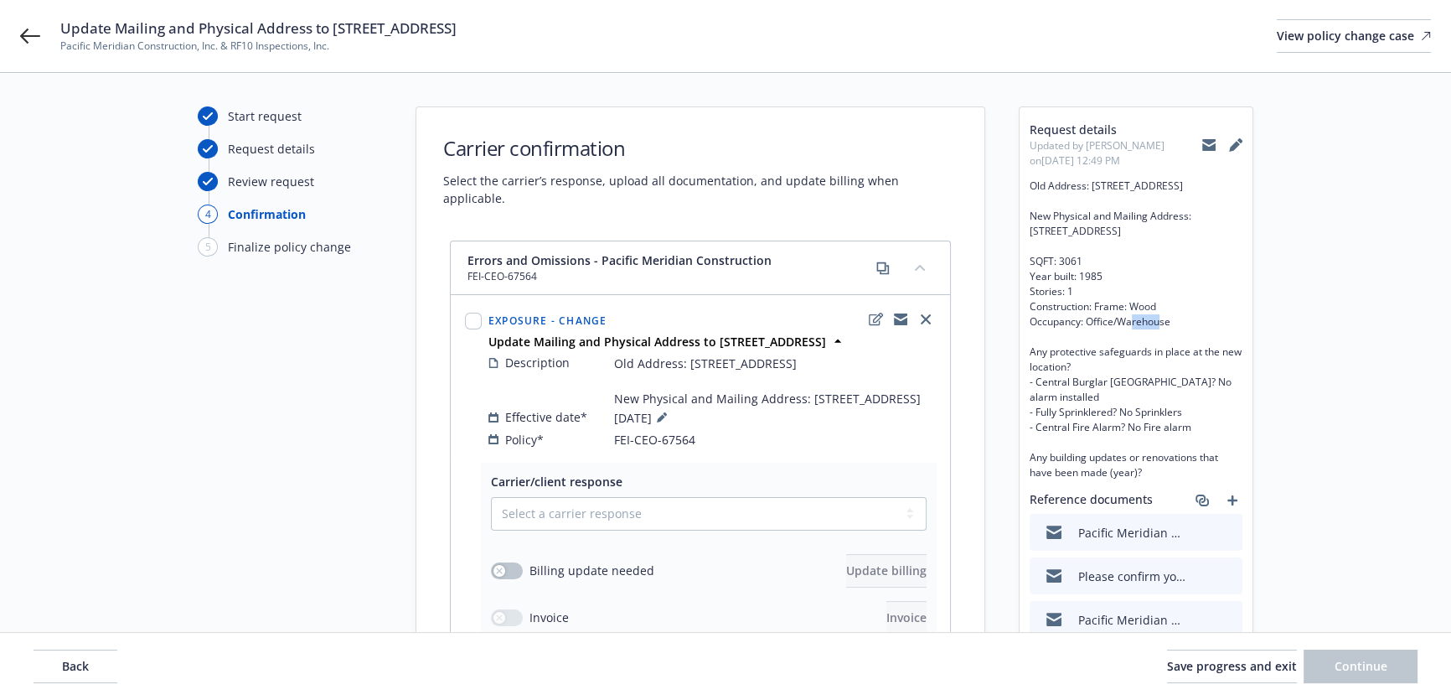
copy span "4070 N Palm St., Suite 701, Fullerton, CA 92835"
click at [1068, 273] on span "Old Address: 1572 North Batavia Street Ste 2, Orange, CA 92865 New Physical and…" at bounding box center [1136, 329] width 213 height 302
copy span "3061"
drag, startPoint x: 1216, startPoint y: 248, endPoint x: 1192, endPoint y: 235, distance: 27.0
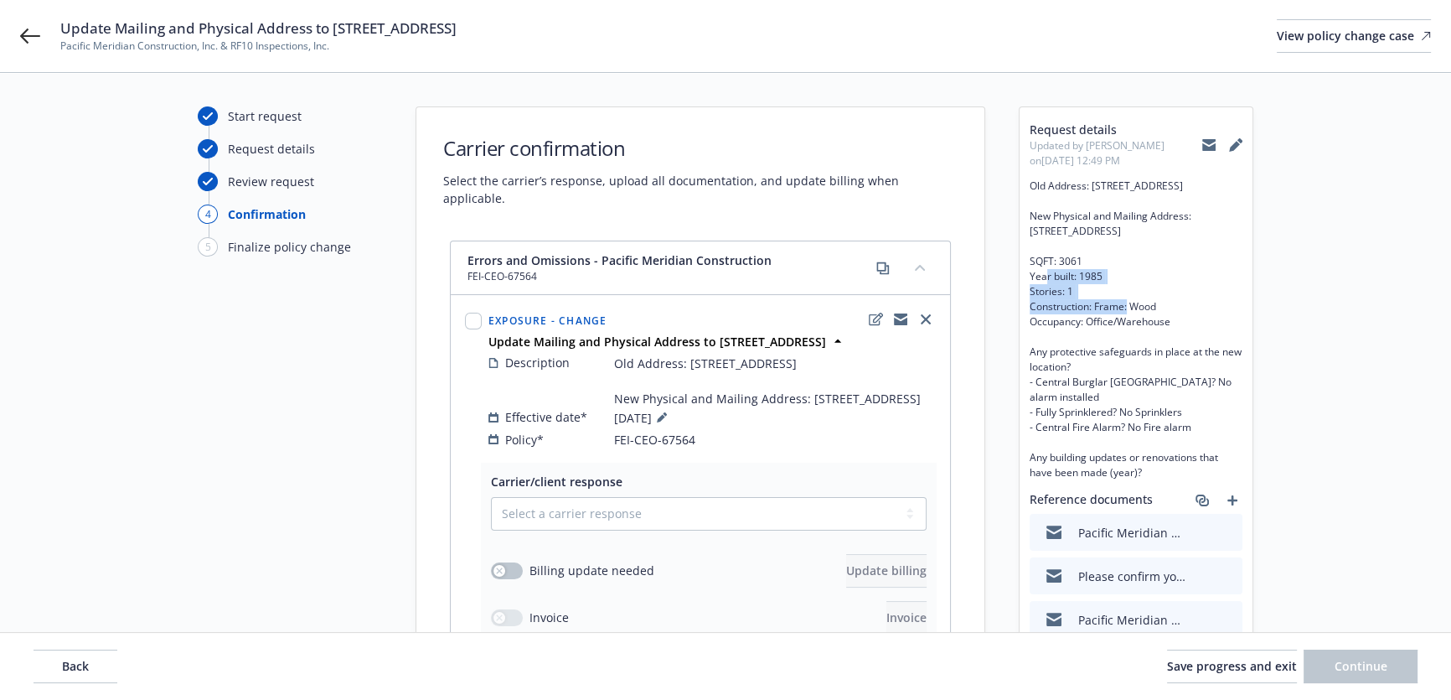
click at [1192, 235] on span "Old Address: [STREET_ADDRESS] New Physical and Mailing Address: [STREET_ADDRESS…" at bounding box center [1136, 329] width 213 height 302
copy span "[STREET_ADDRESS]"
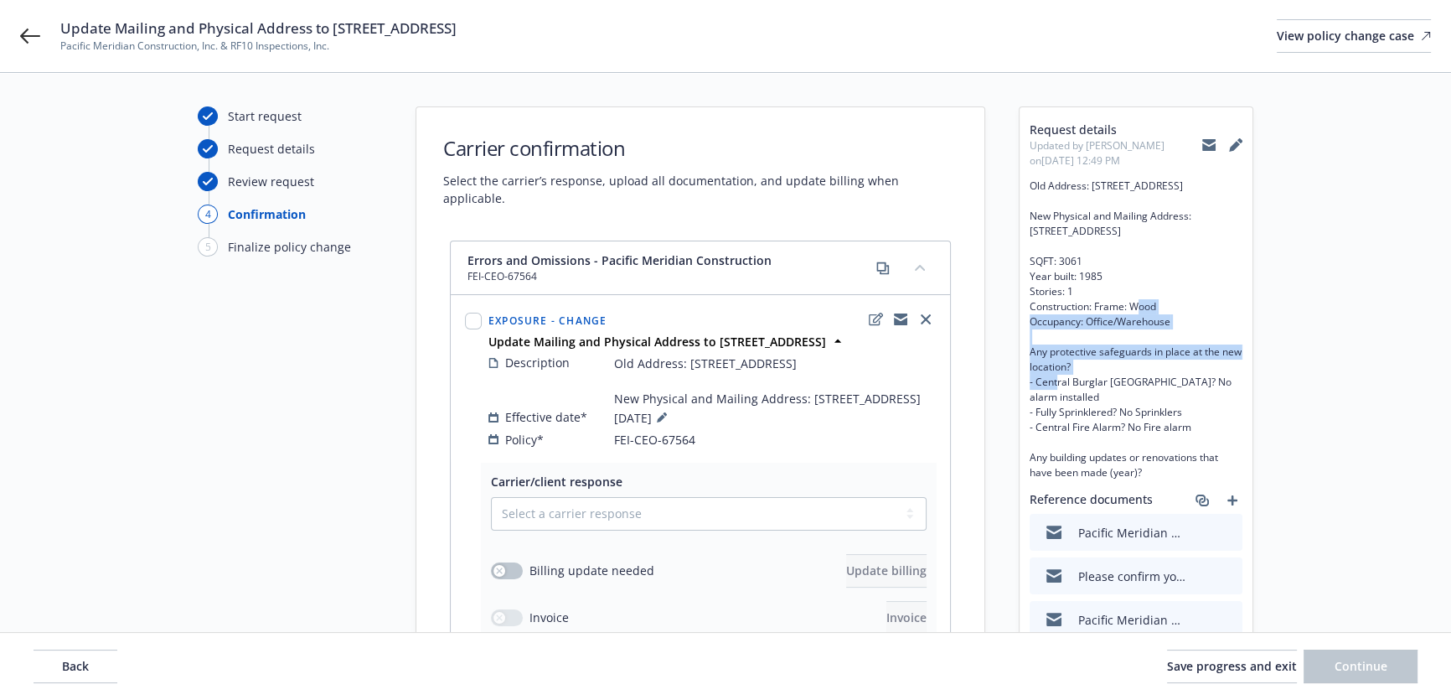
drag, startPoint x: 1181, startPoint y: 335, endPoint x: 1022, endPoint y: 274, distance: 169.8
click at [1022, 274] on div "Request details Updated by Angela Marquez on 09/26/2025, 12:49 PM Old Address: …" at bounding box center [1136, 434] width 233 height 655
copy span "SQFT: 3061 Year built: 1985 Stories: 1 Construction: Frame: Wood Occupancy: Off…"
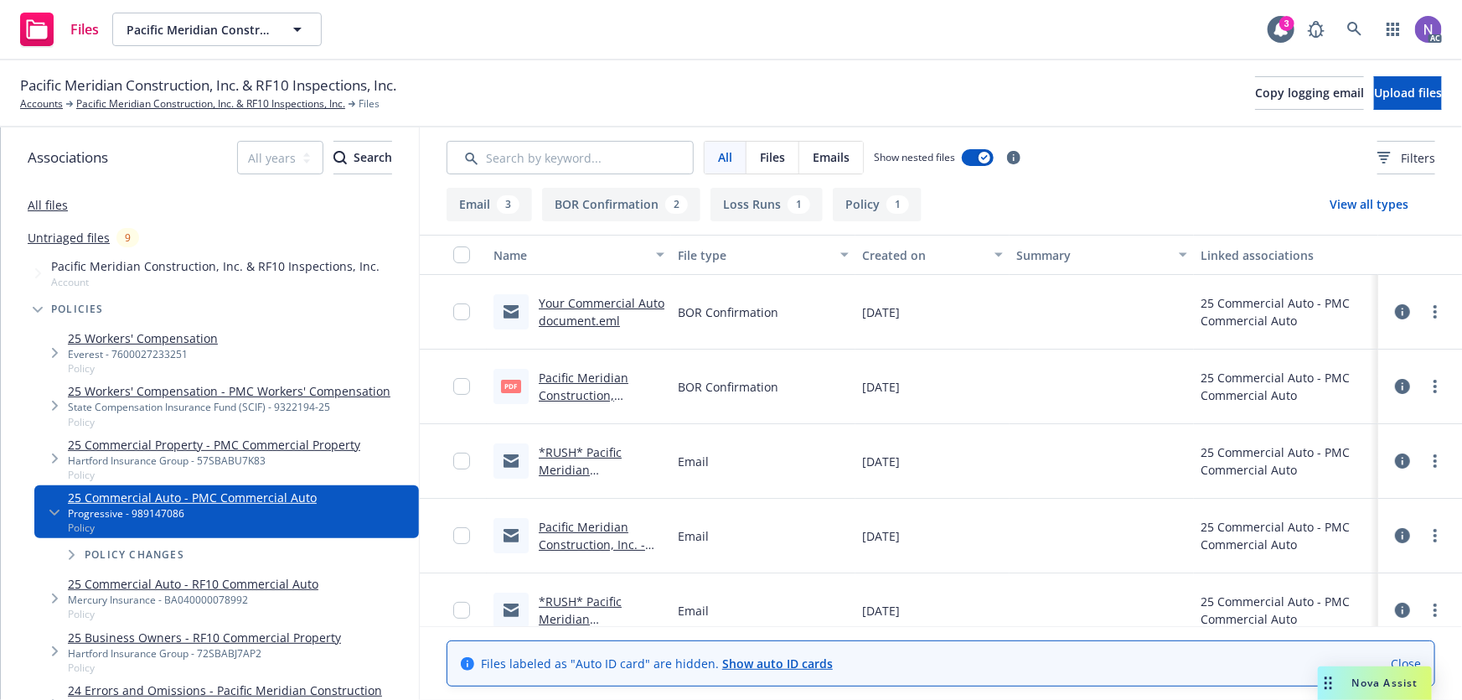
click at [605, 320] on link "Your Commercial Auto document.eml" at bounding box center [602, 312] width 126 height 34
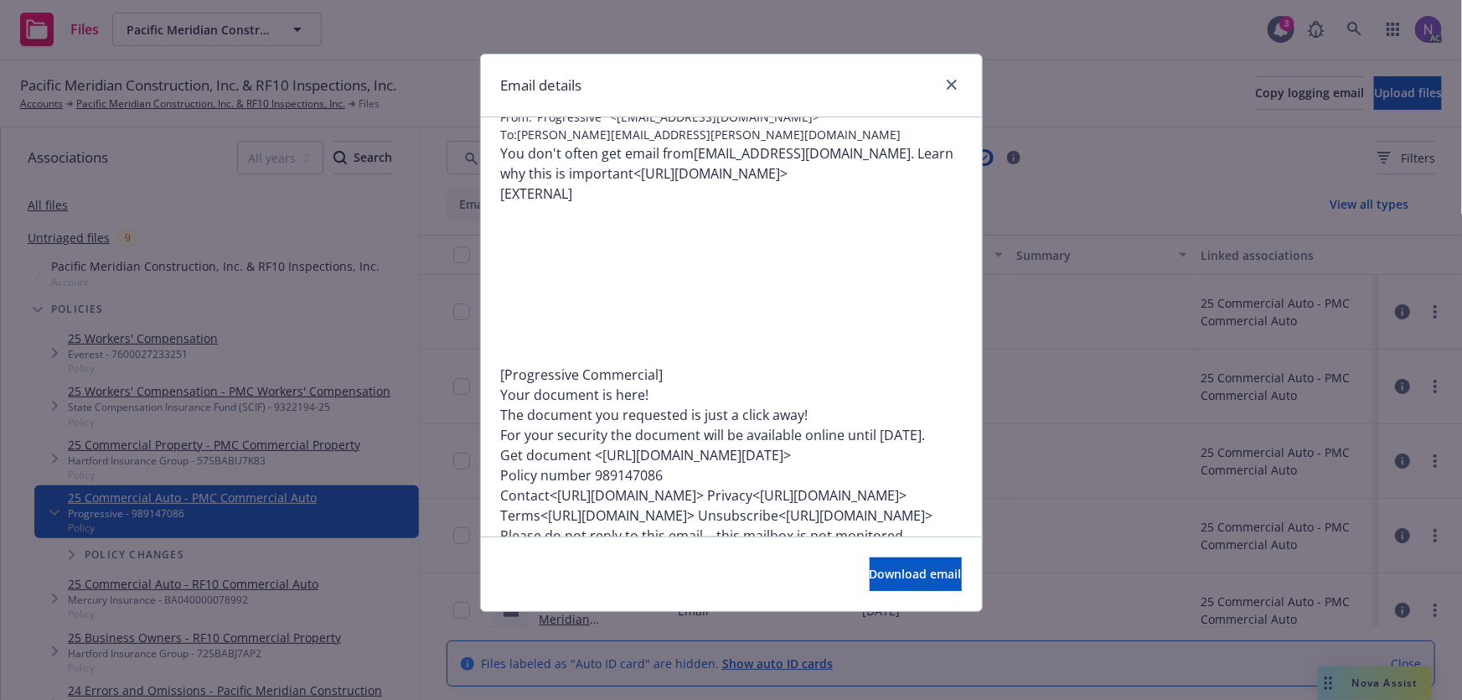
scroll to position [75, 0]
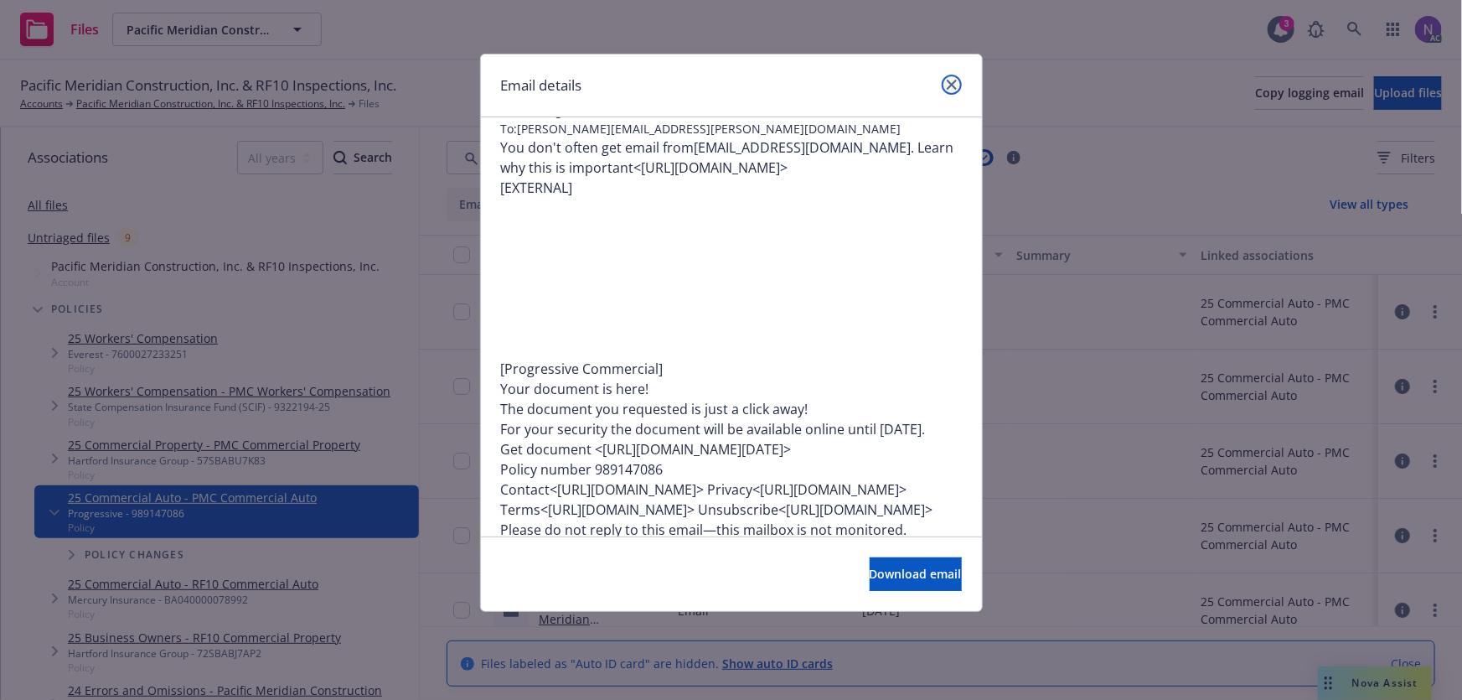
click at [955, 86] on icon "close" at bounding box center [952, 85] width 10 height 10
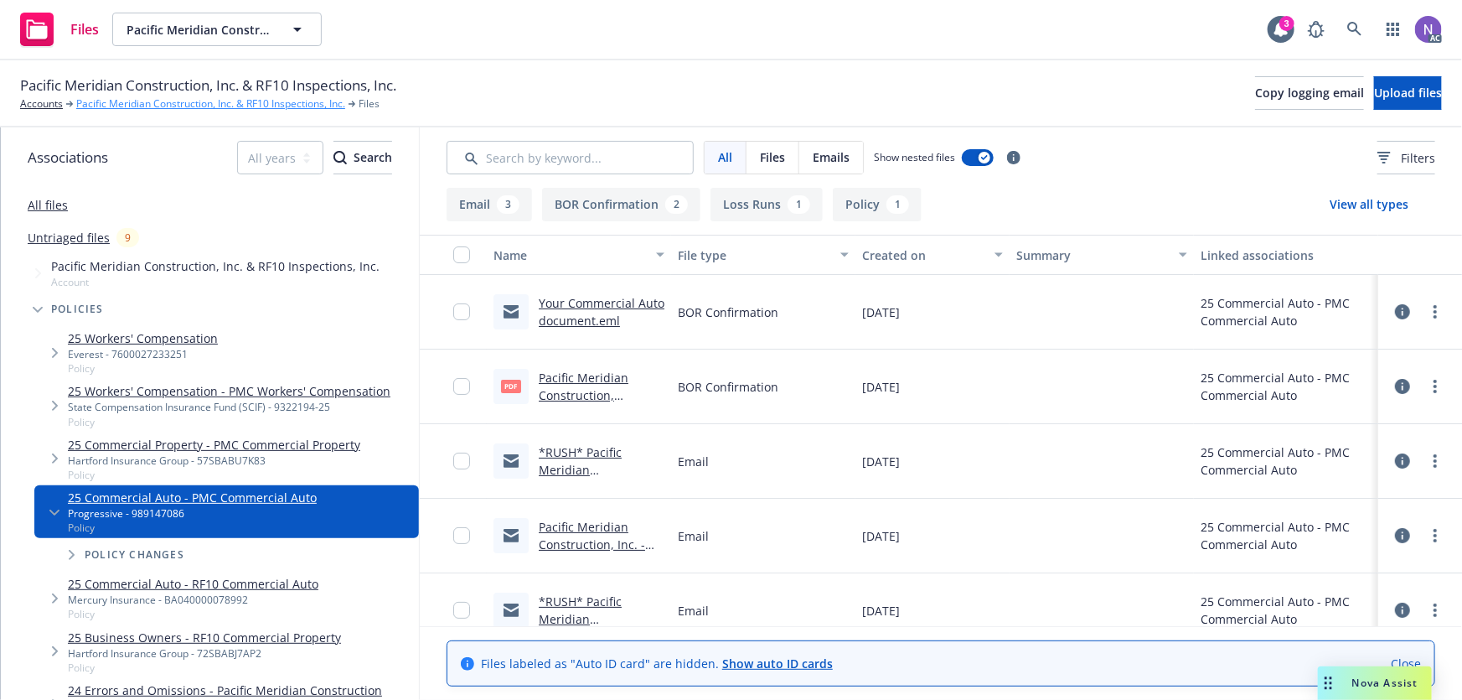
click at [264, 108] on link "Pacific Meridian Construction, Inc. & RF10 Inspections, Inc." at bounding box center [210, 103] width 269 height 15
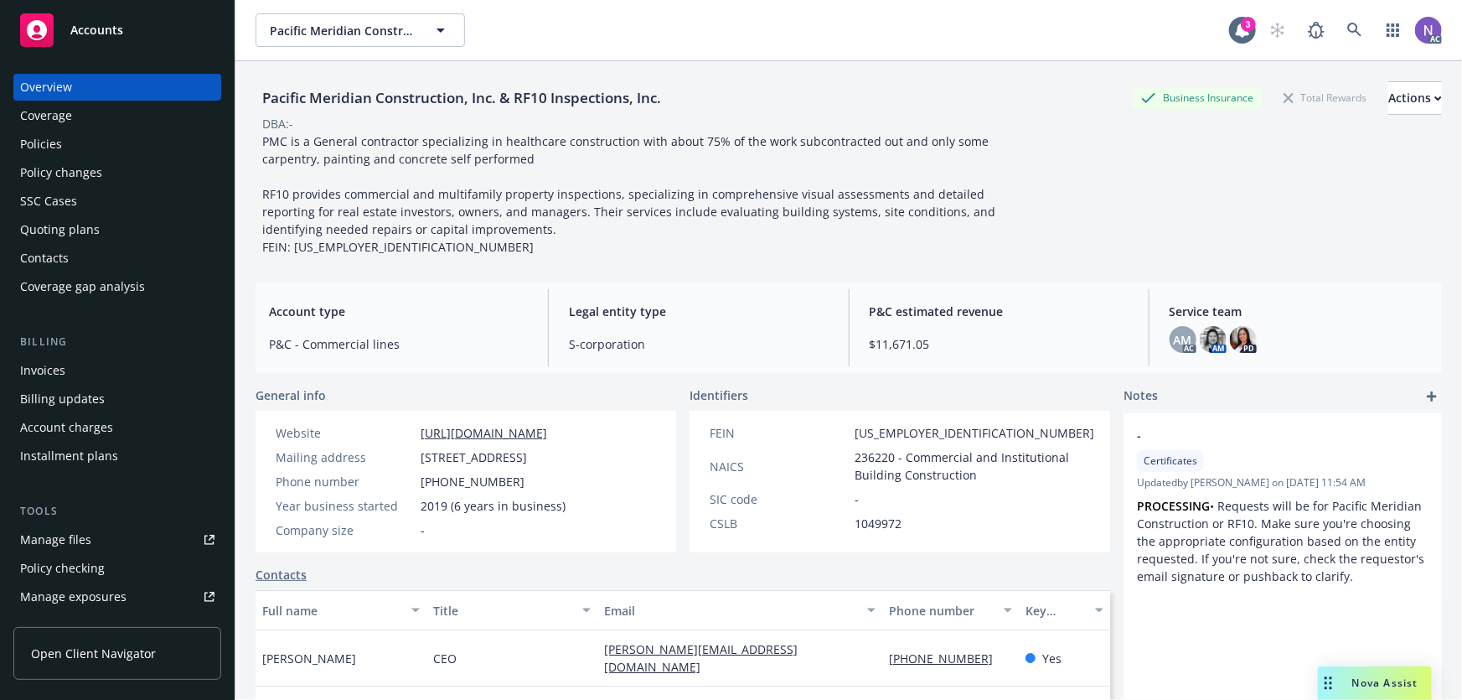
click at [130, 143] on div "Policies" at bounding box center [117, 144] width 194 height 27
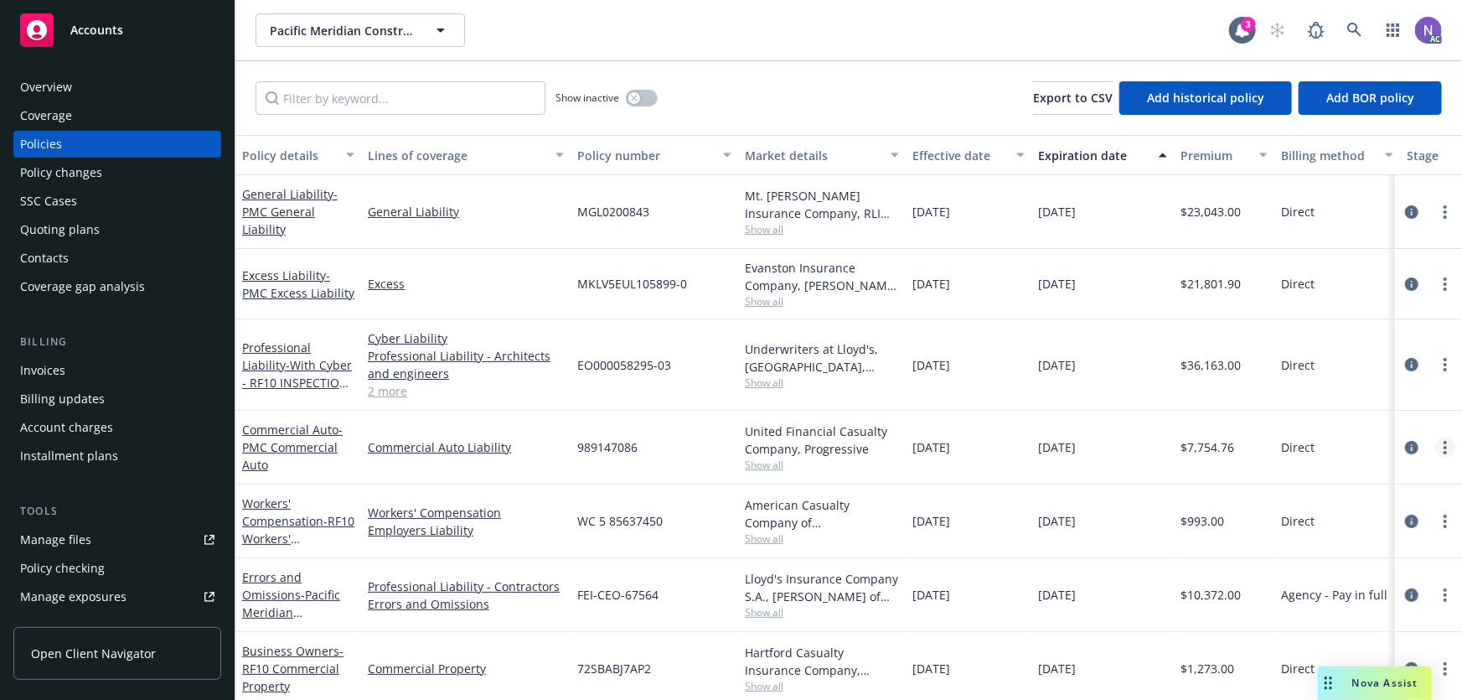
click at [1437, 443] on link "more" at bounding box center [1445, 447] width 20 height 20
click at [1339, 387] on link "Copy logging email" at bounding box center [1356, 390] width 197 height 34
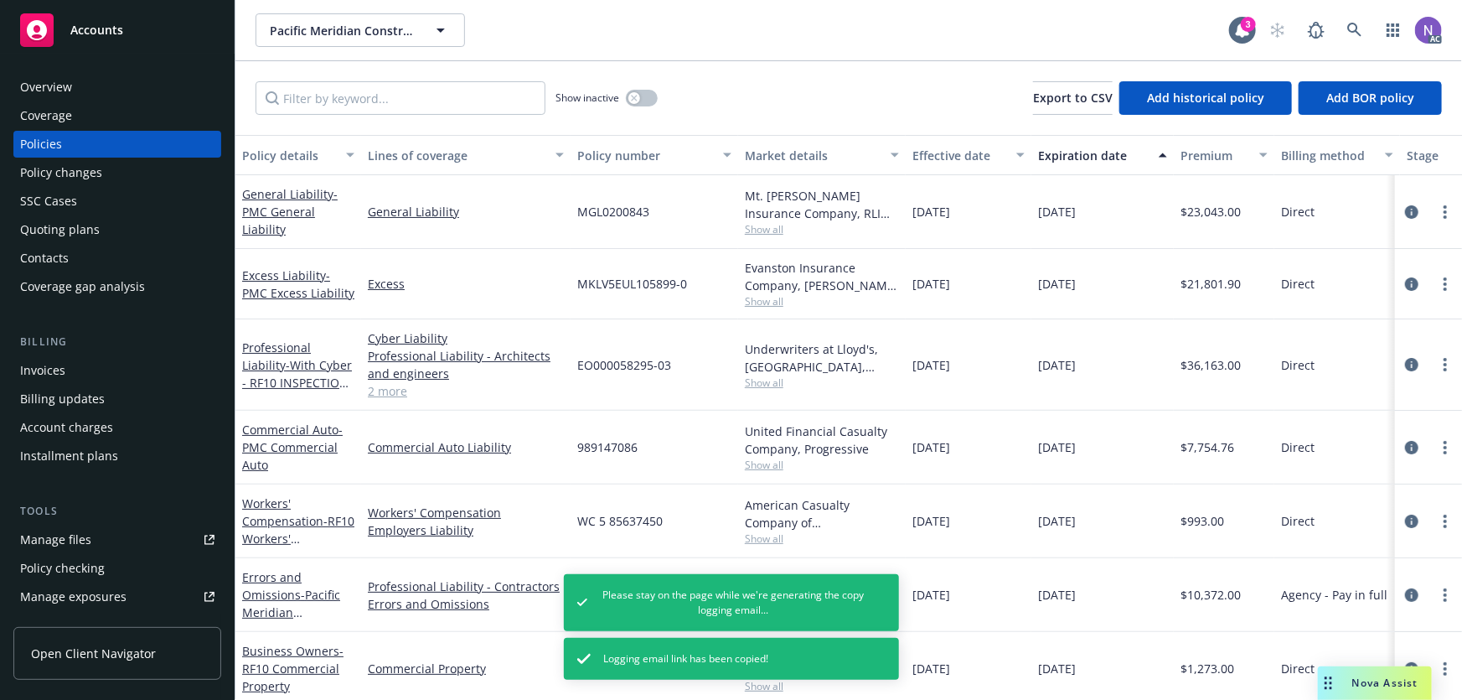
click at [116, 92] on div "Overview" at bounding box center [117, 87] width 194 height 27
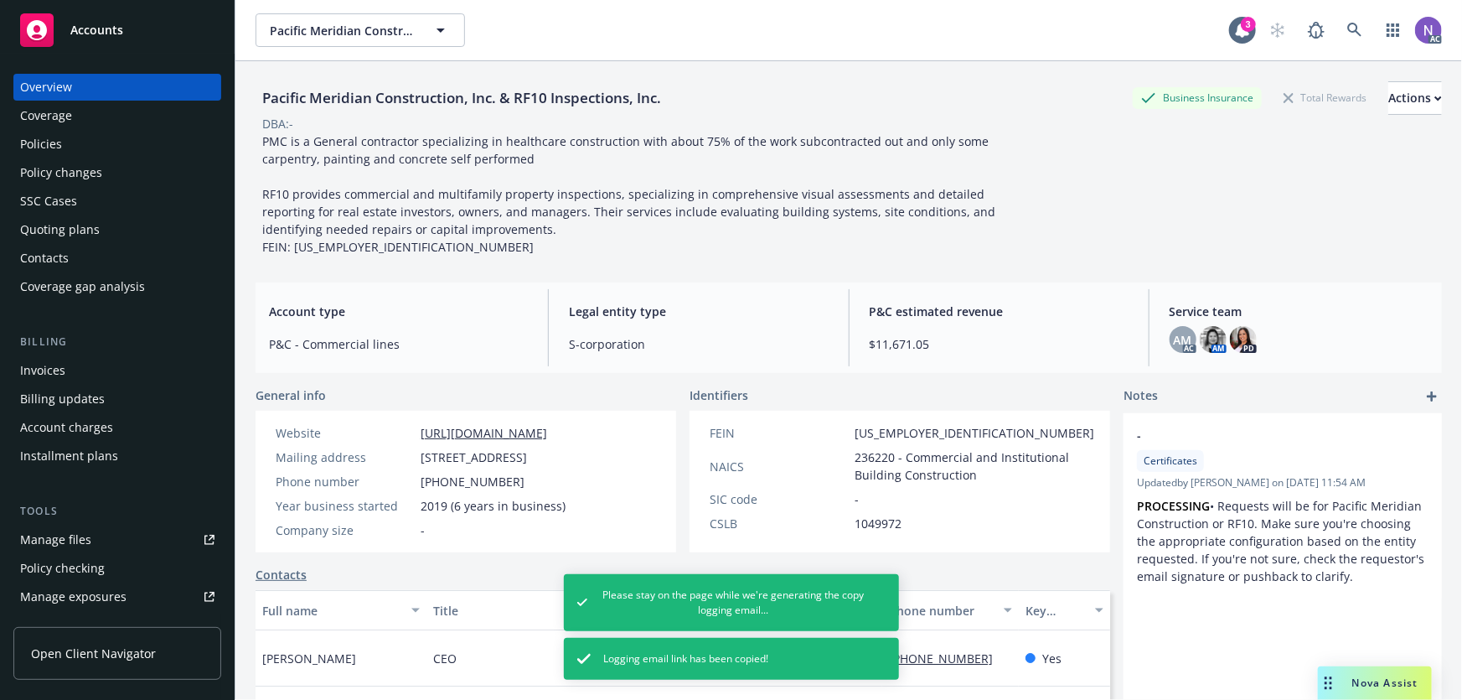
click at [344, 109] on div "Pacific Meridian Construction, Inc. & RF10 Inspections, Inc." at bounding box center [462, 98] width 412 height 34
click at [352, 95] on div "Pacific Meridian Construction, Inc. & RF10 Inspections, Inc." at bounding box center [462, 98] width 412 height 22
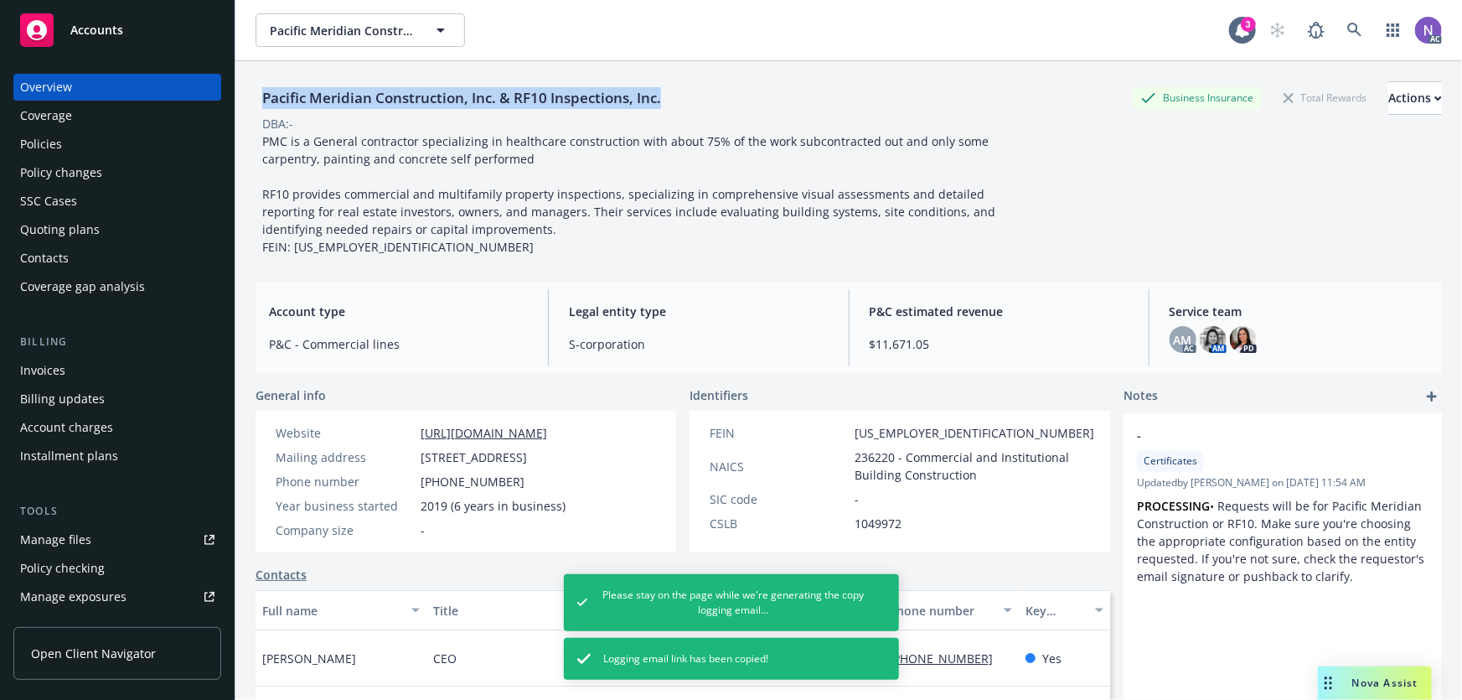
click at [352, 95] on div "Pacific Meridian Construction, Inc. & RF10 Inspections, Inc." at bounding box center [462, 98] width 412 height 22
copy div "Pacific Meridian Construction, Inc. & RF10 Inspections, Inc."
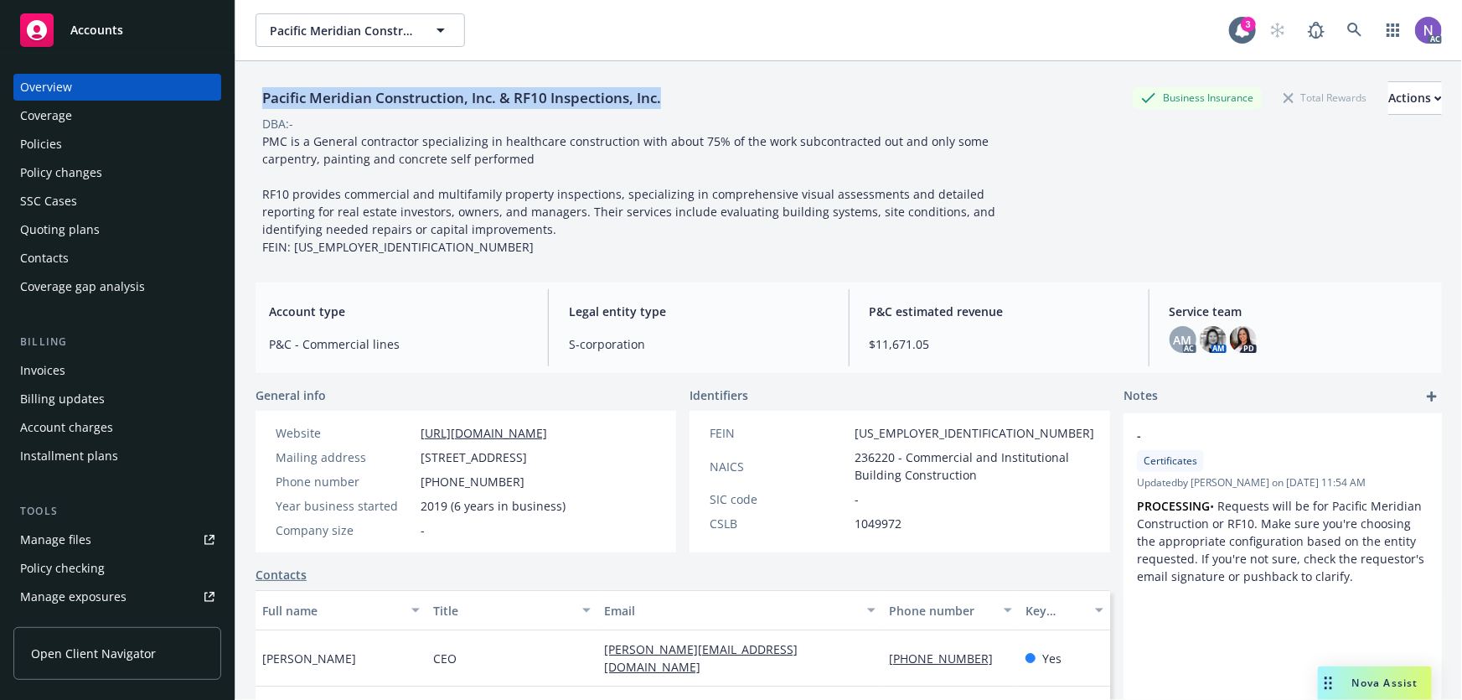
click at [421, 90] on div "Pacific Meridian Construction, Inc. & RF10 Inspections, Inc." at bounding box center [462, 98] width 412 height 22
drag, startPoint x: 498, startPoint y: 100, endPoint x: 266, endPoint y: 107, distance: 232.2
click at [266, 107] on div "Pacific Meridian Construction, Inc. & RF10 Inspections, Inc." at bounding box center [462, 98] width 412 height 22
copy div "Pacific Meridian Construction, Inc."
click at [114, 151] on div "Policies" at bounding box center [117, 144] width 194 height 27
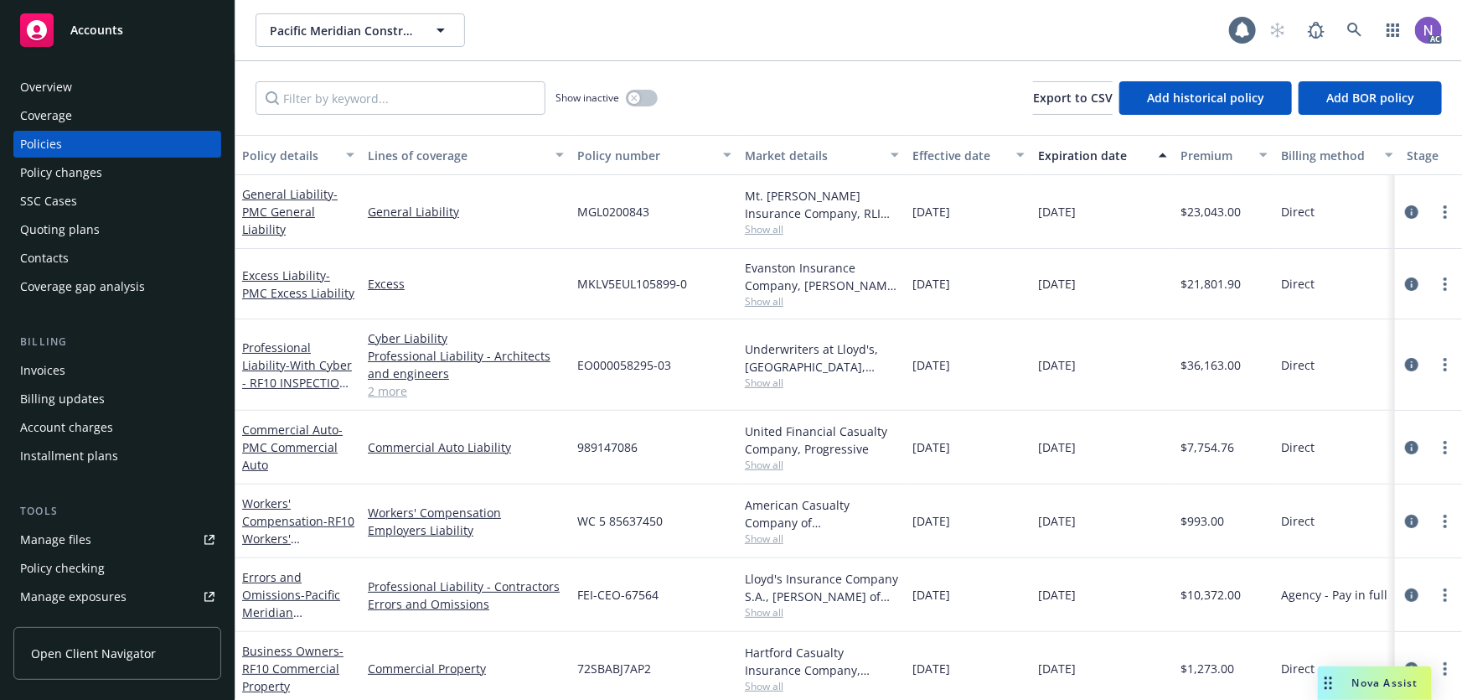
click at [604, 447] on span "989147086" at bounding box center [607, 447] width 60 height 18
click at [603, 447] on span "989147086" at bounding box center [607, 447] width 60 height 18
copy span "989147086"
click at [618, 442] on span "989147086" at bounding box center [607, 447] width 60 height 18
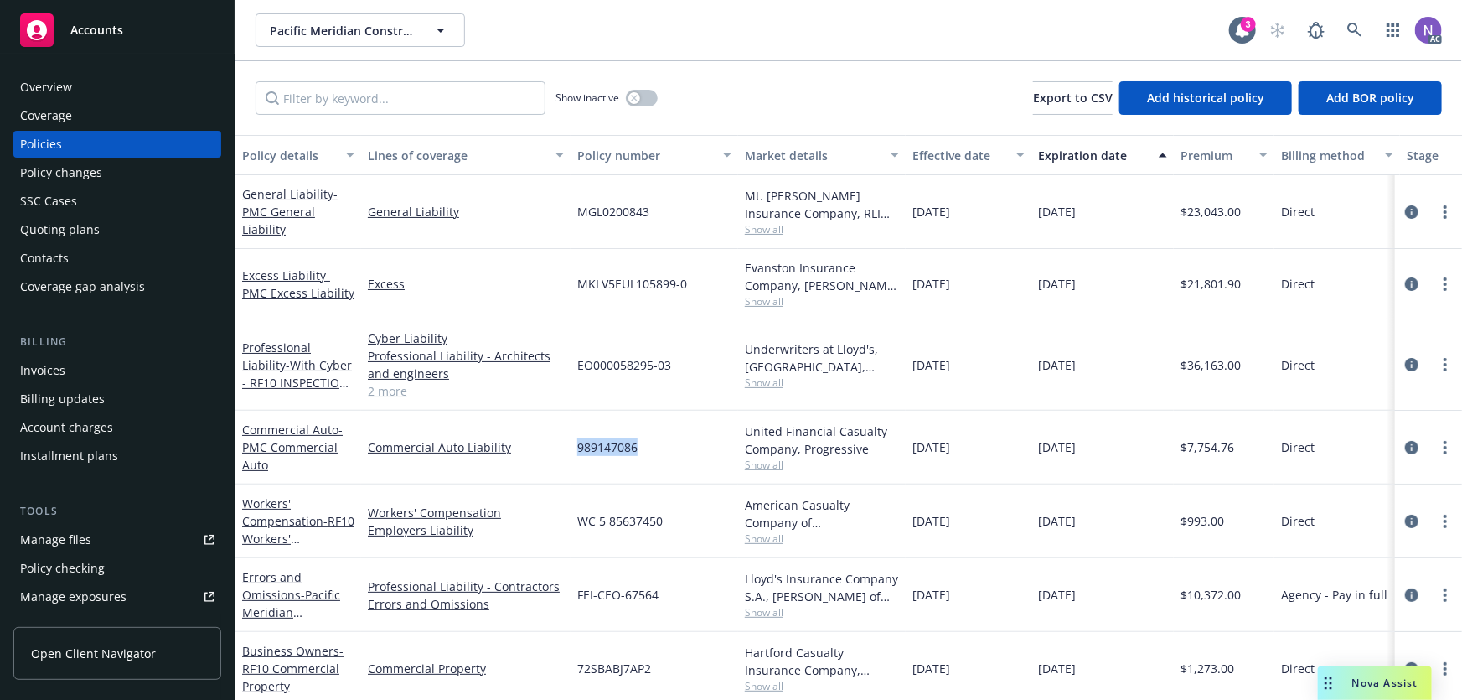
copy span "989147086"
click at [617, 447] on span "989147086" at bounding box center [607, 447] width 60 height 18
click at [149, 88] on div "Overview" at bounding box center [117, 87] width 194 height 27
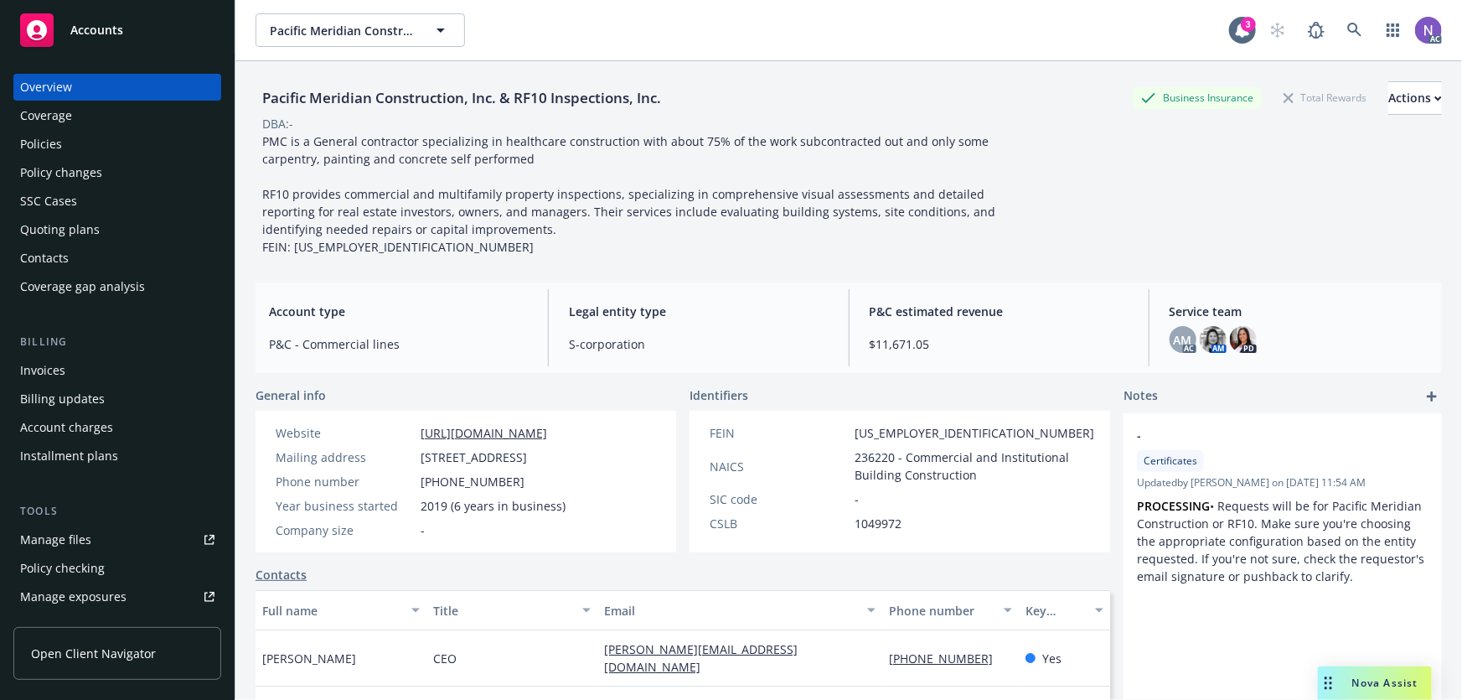
click at [359, 105] on div "Pacific Meridian Construction, Inc. & RF10 Inspections, Inc." at bounding box center [462, 98] width 412 height 22
drag, startPoint x: 494, startPoint y: 101, endPoint x: 251, endPoint y: 92, distance: 244.0
click at [251, 92] on div "Pacific Meridian Construction, Inc. & RF10 Inspections, Inc. Business Insurance…" at bounding box center [848, 411] width 1227 height 700
copy div "Pacific Meridian Construction, Inc."
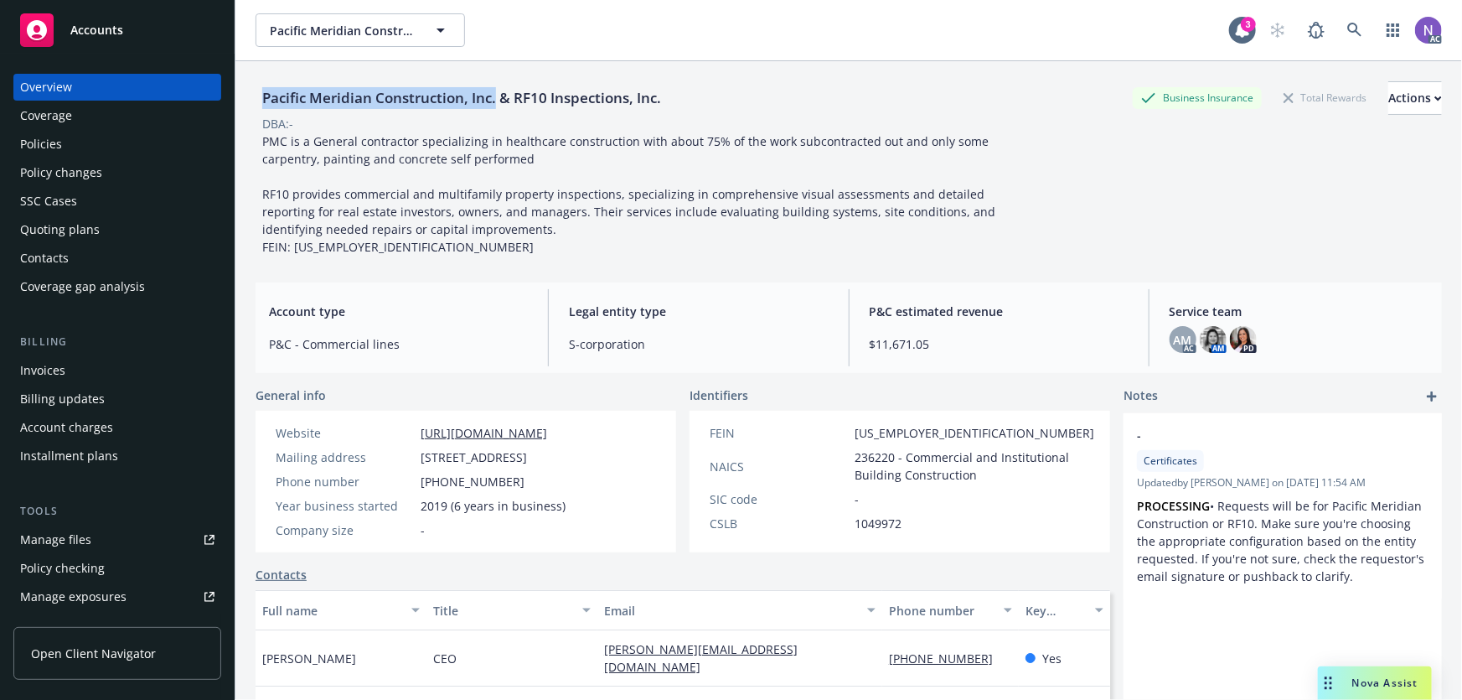
click at [154, 142] on div "Policies" at bounding box center [117, 144] width 194 height 27
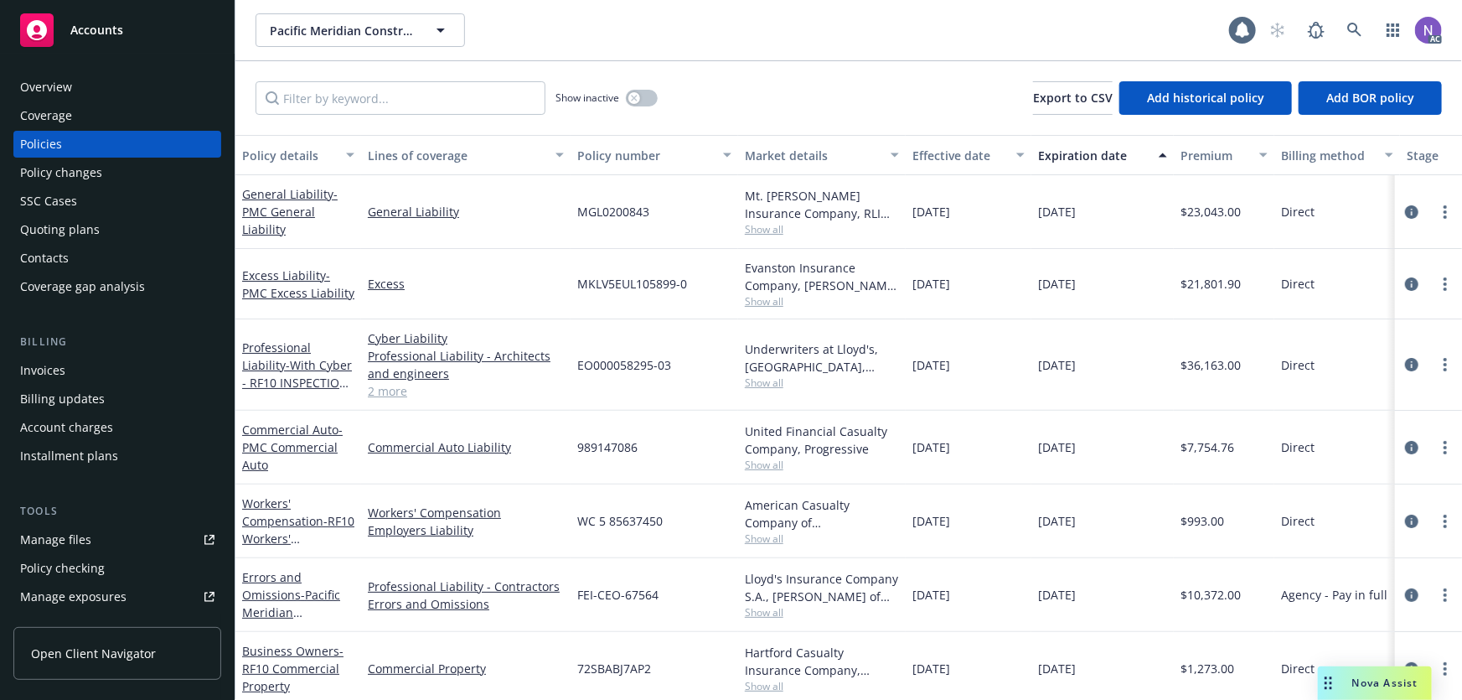
click at [604, 438] on span "989147086" at bounding box center [607, 447] width 60 height 18
copy span "989147086"
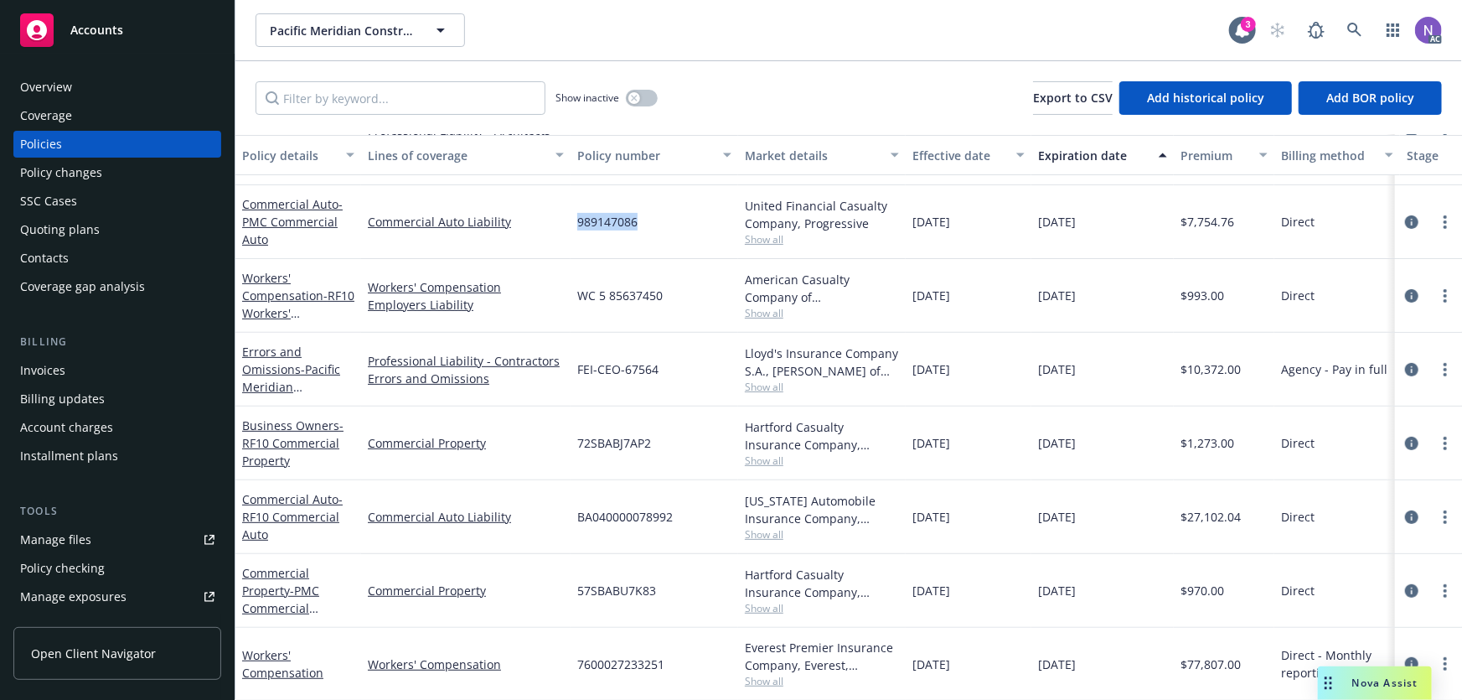
scroll to position [225, 0]
click at [628, 293] on div "WC 5 85637450" at bounding box center [655, 296] width 168 height 74
copy span "WC 5 85637450"
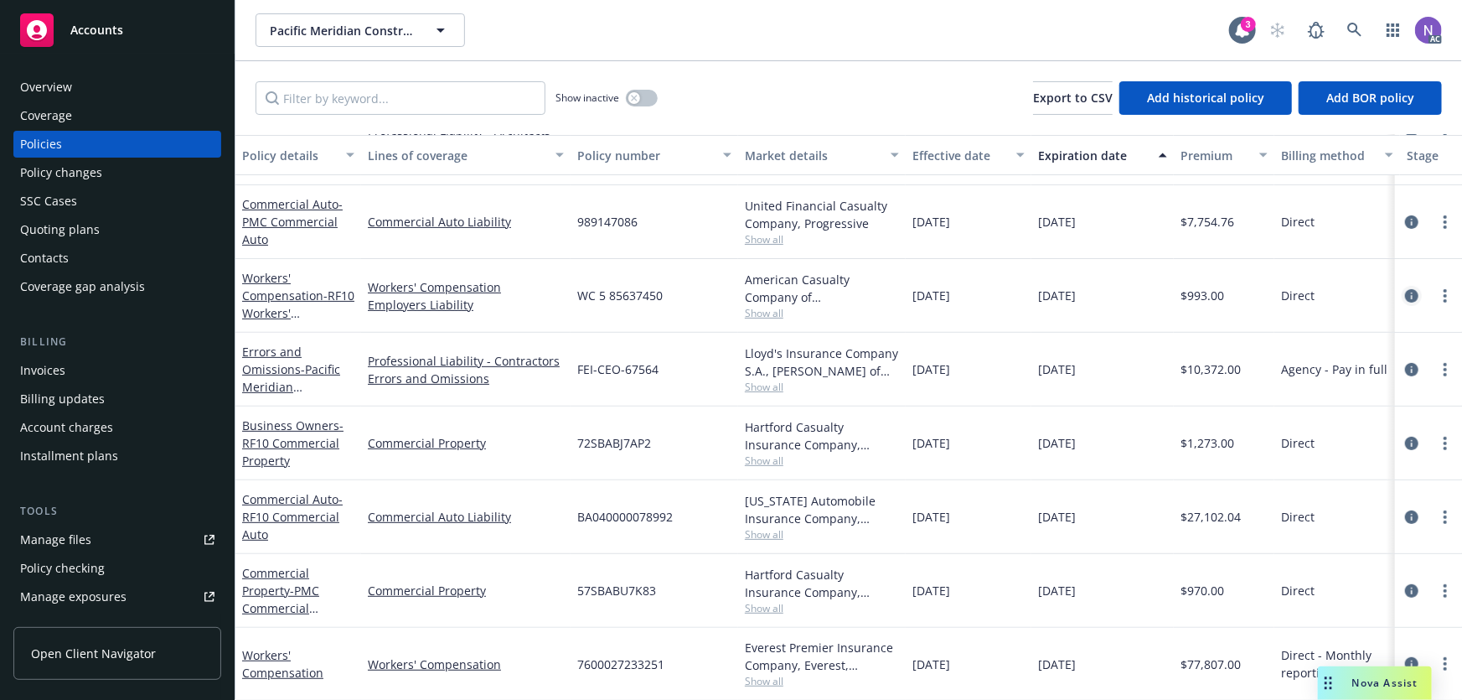
click at [1405, 291] on icon "circleInformation" at bounding box center [1411, 295] width 13 height 13
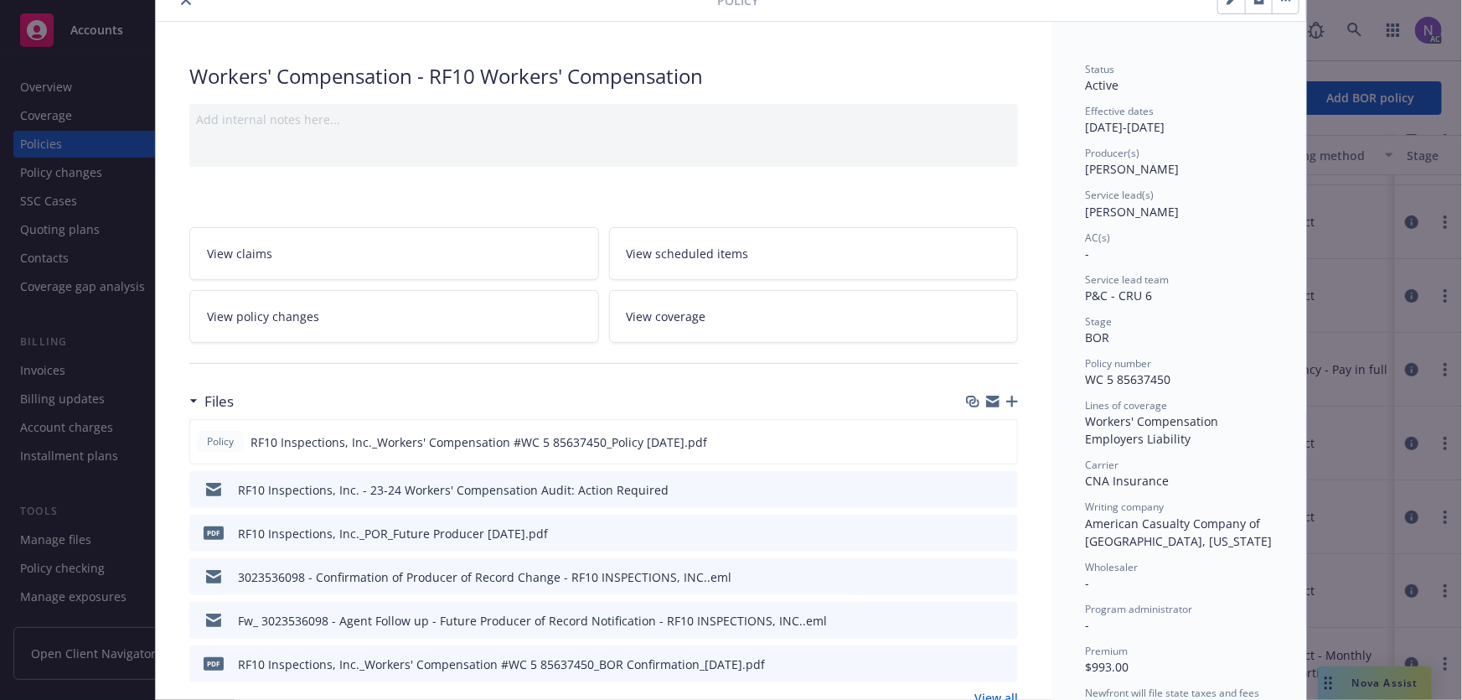
scroll to position [75, 0]
click at [999, 530] on icon "preview file" at bounding box center [1002, 532] width 15 height 12
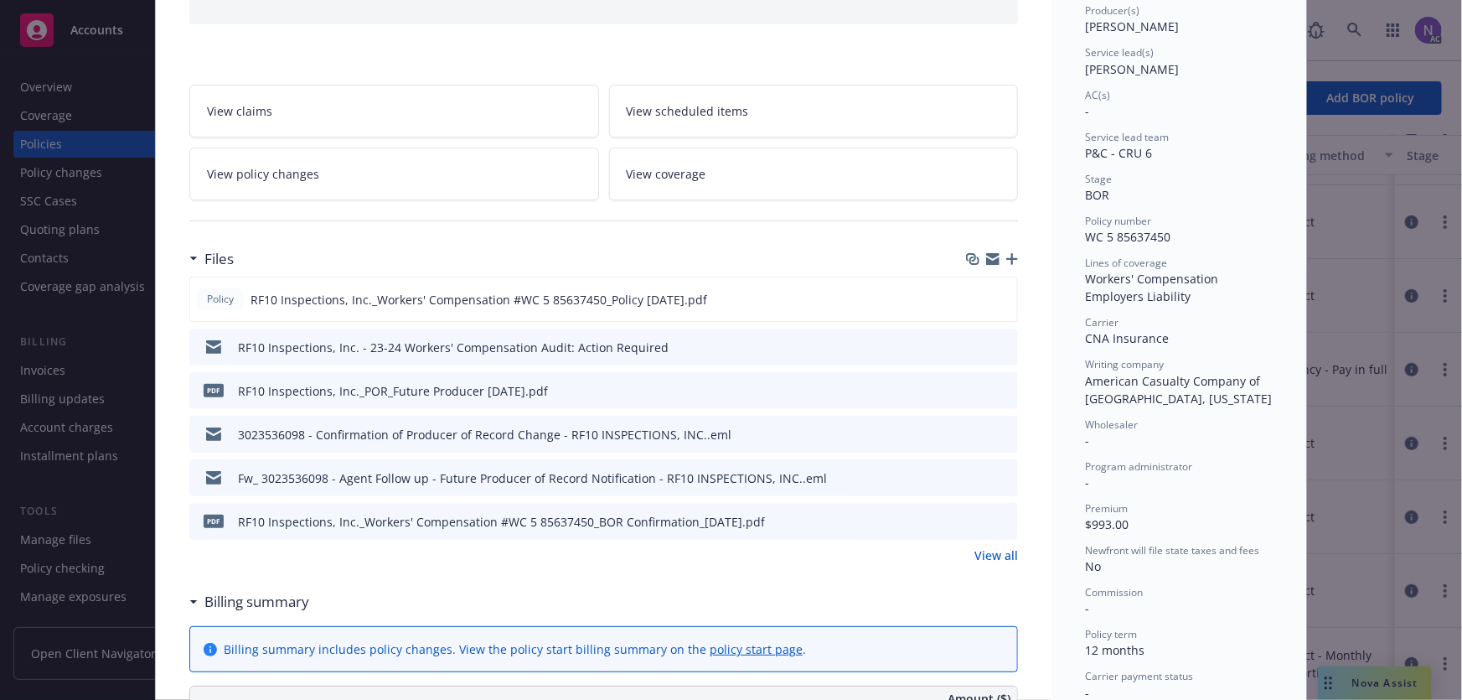
scroll to position [304, 0]
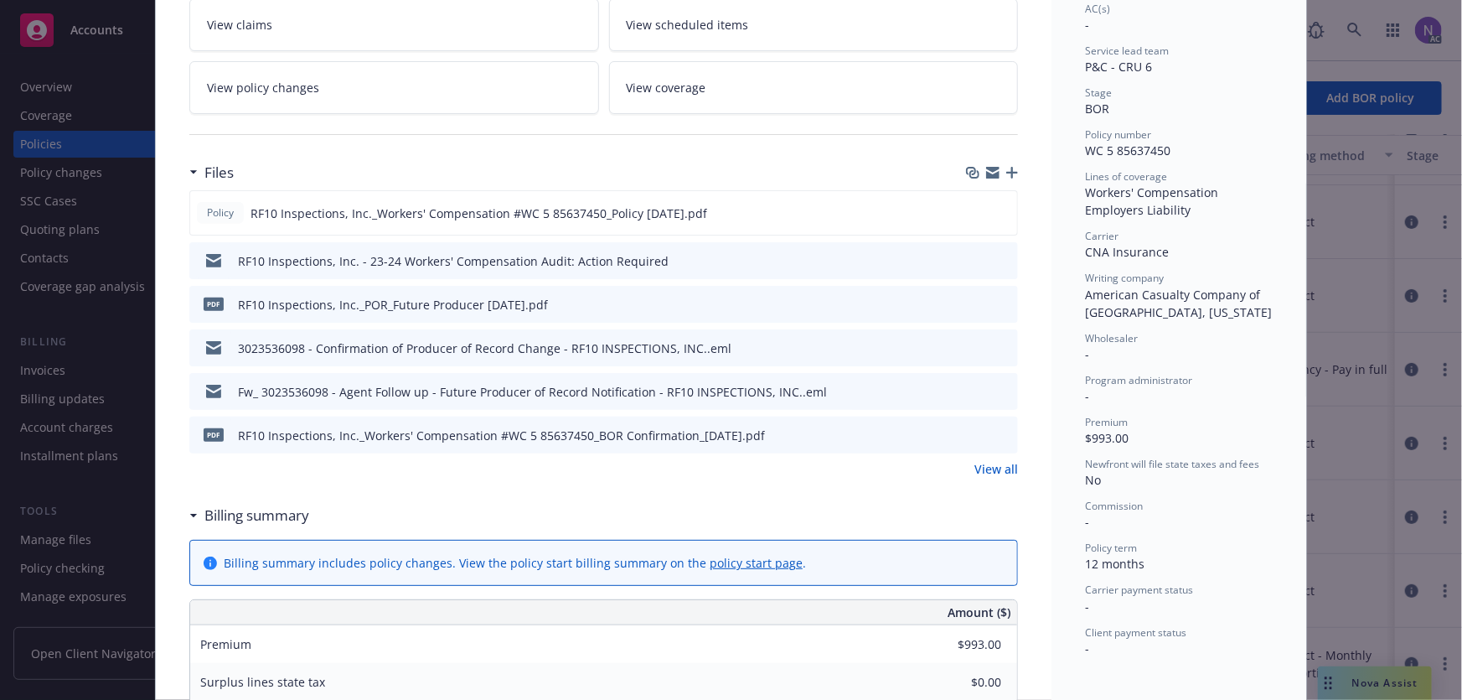
click at [995, 430] on icon "preview file" at bounding box center [1002, 434] width 15 height 12
click at [989, 479] on div "Files Policy RF10 Inspections, Inc._Workers' Compensation #WC 5 85637450_Policy…" at bounding box center [603, 326] width 829 height 343
click at [1001, 342] on icon "preview file" at bounding box center [1002, 347] width 15 height 12
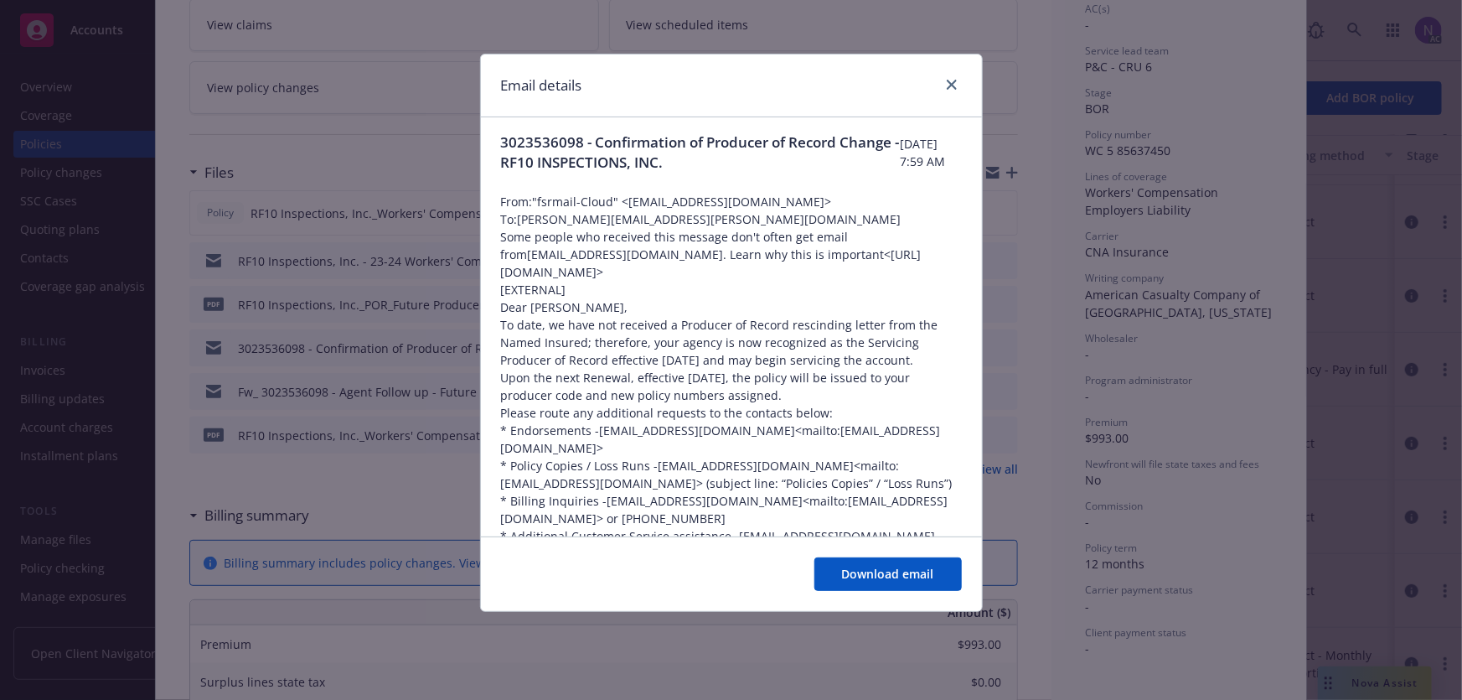
scroll to position [0, 0]
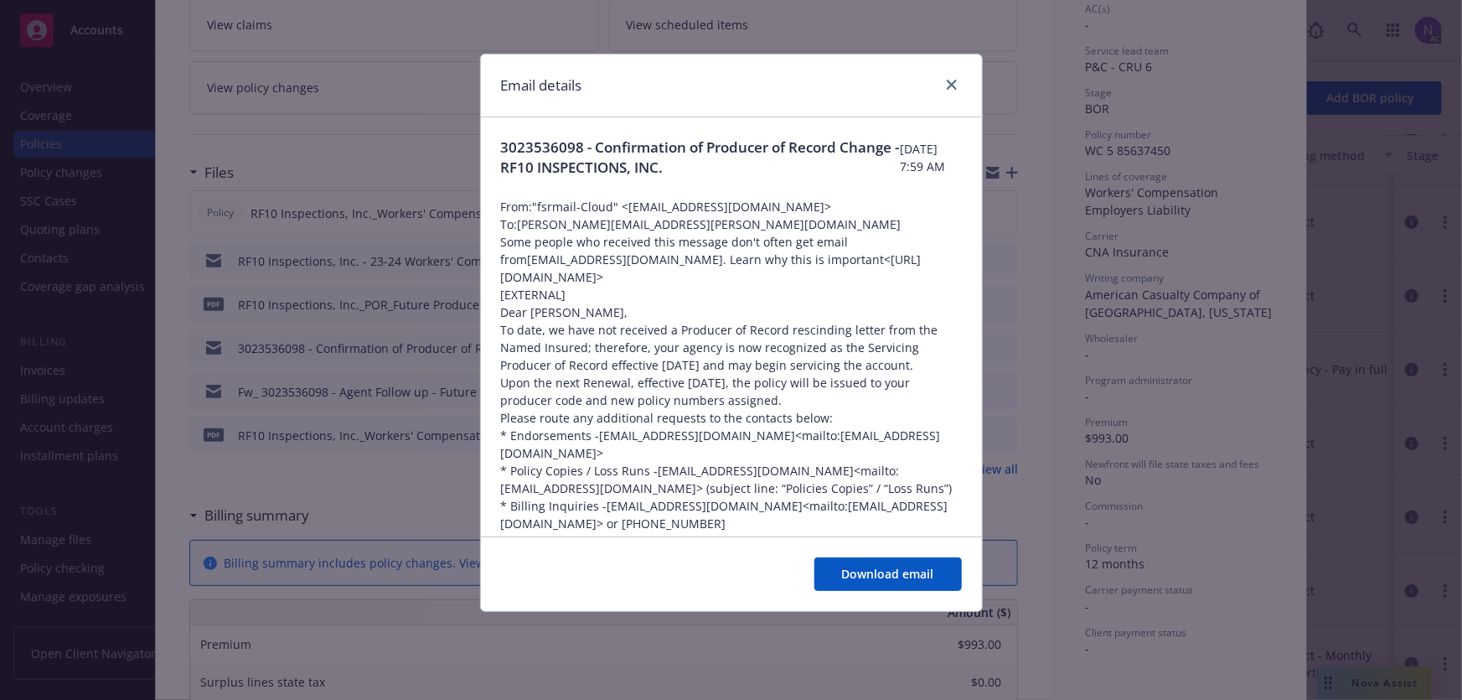
click at [670, 151] on span "3023536098 - Confirmation of Producer of Record Change - RF10 INSPECTIONS, INC." at bounding box center [701, 157] width 400 height 40
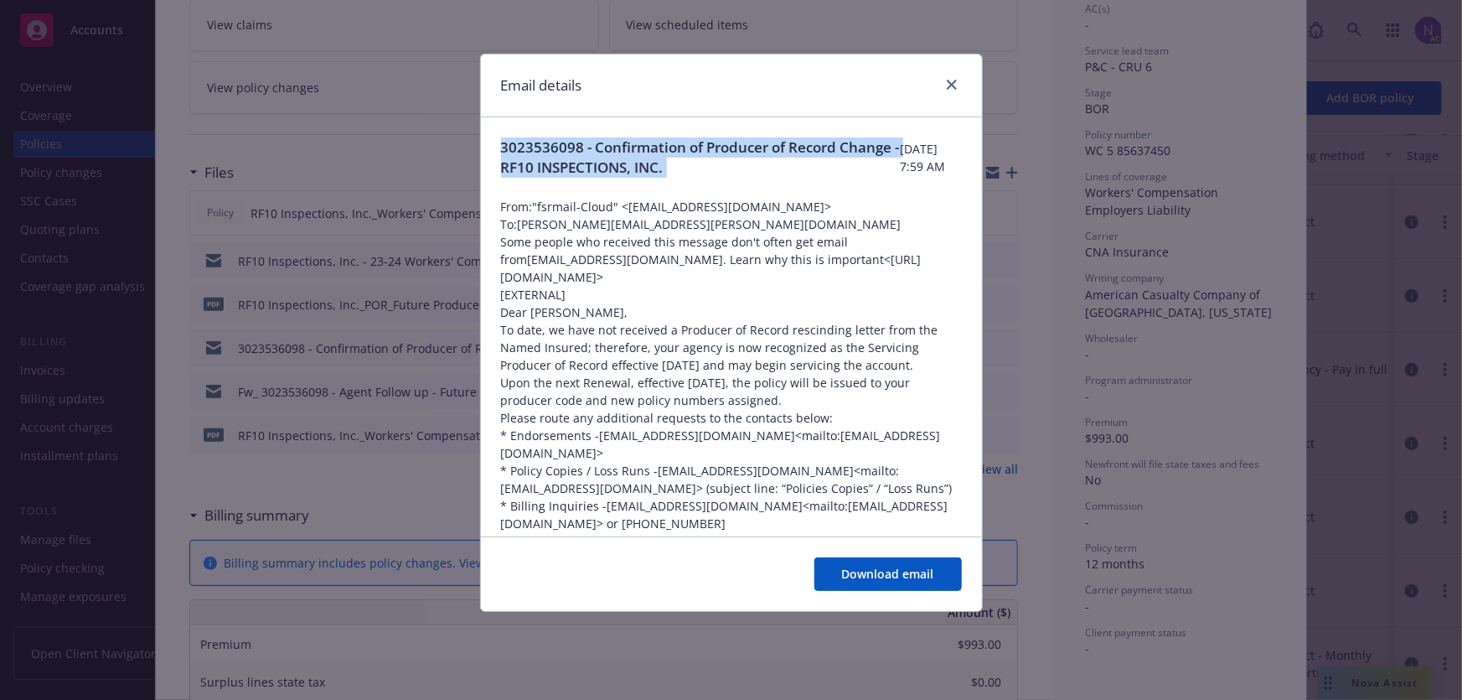
click at [670, 151] on span "3023536098 - Confirmation of Producer of Record Change - RF10 INSPECTIONS, INC." at bounding box center [701, 157] width 400 height 40
copy span "3023536098 - Confirmation of Producer of Record Change - RF10 INSPECTIONS, INC."
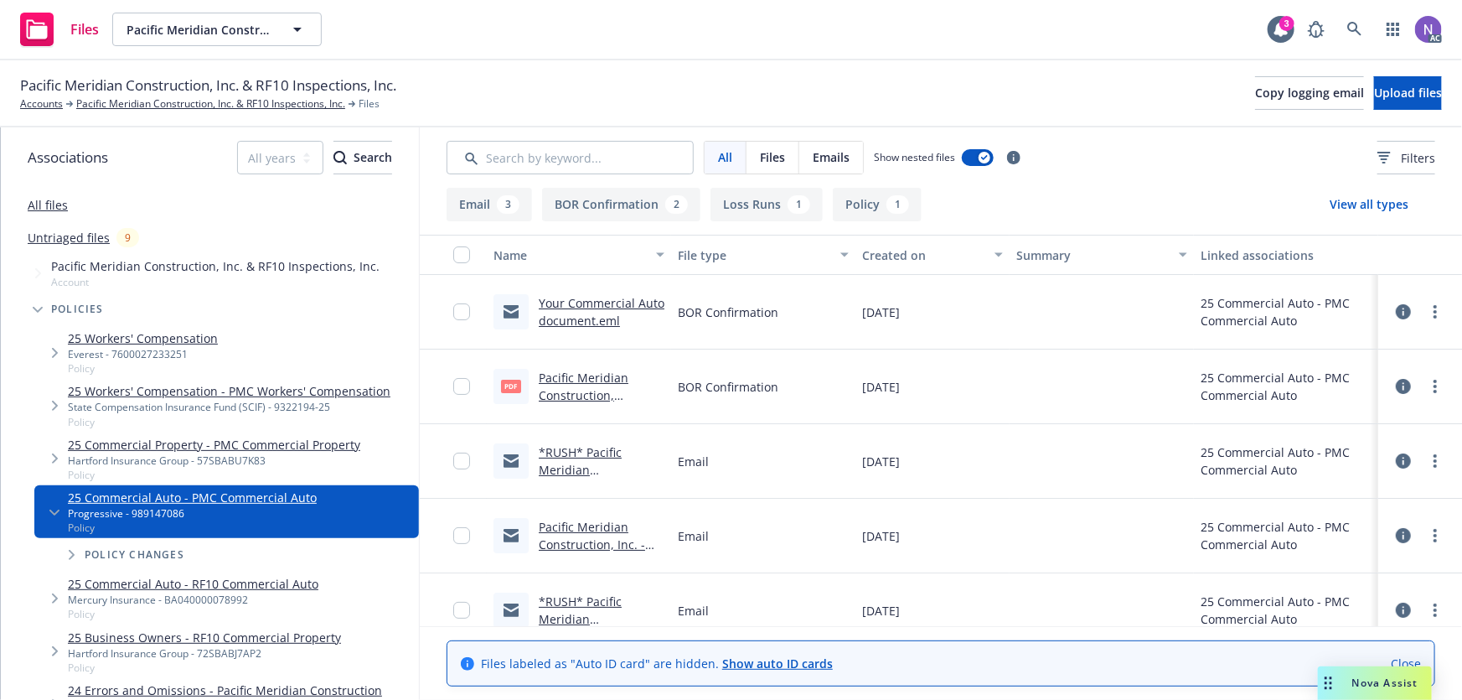
click at [598, 317] on link "Your Commercial Auto document.eml" at bounding box center [602, 312] width 126 height 34
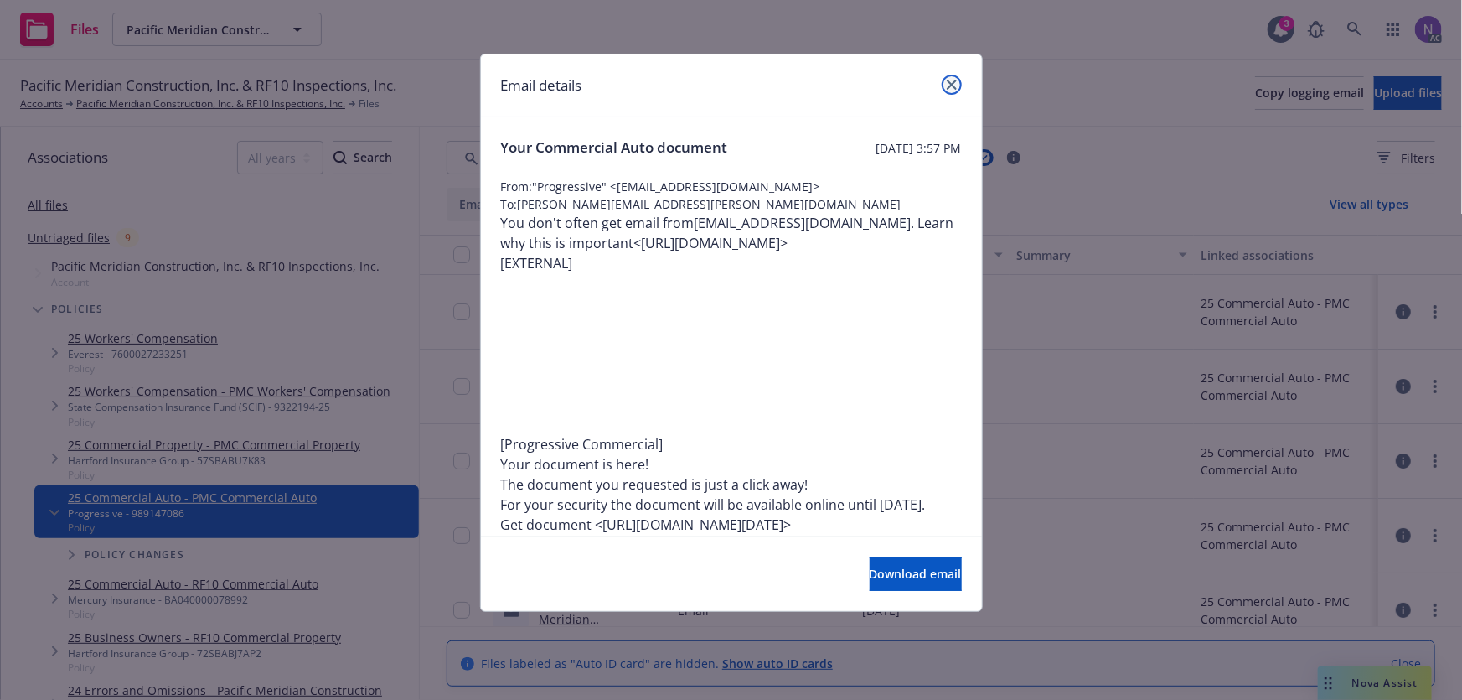
click at [949, 91] on link "close" at bounding box center [952, 85] width 20 height 20
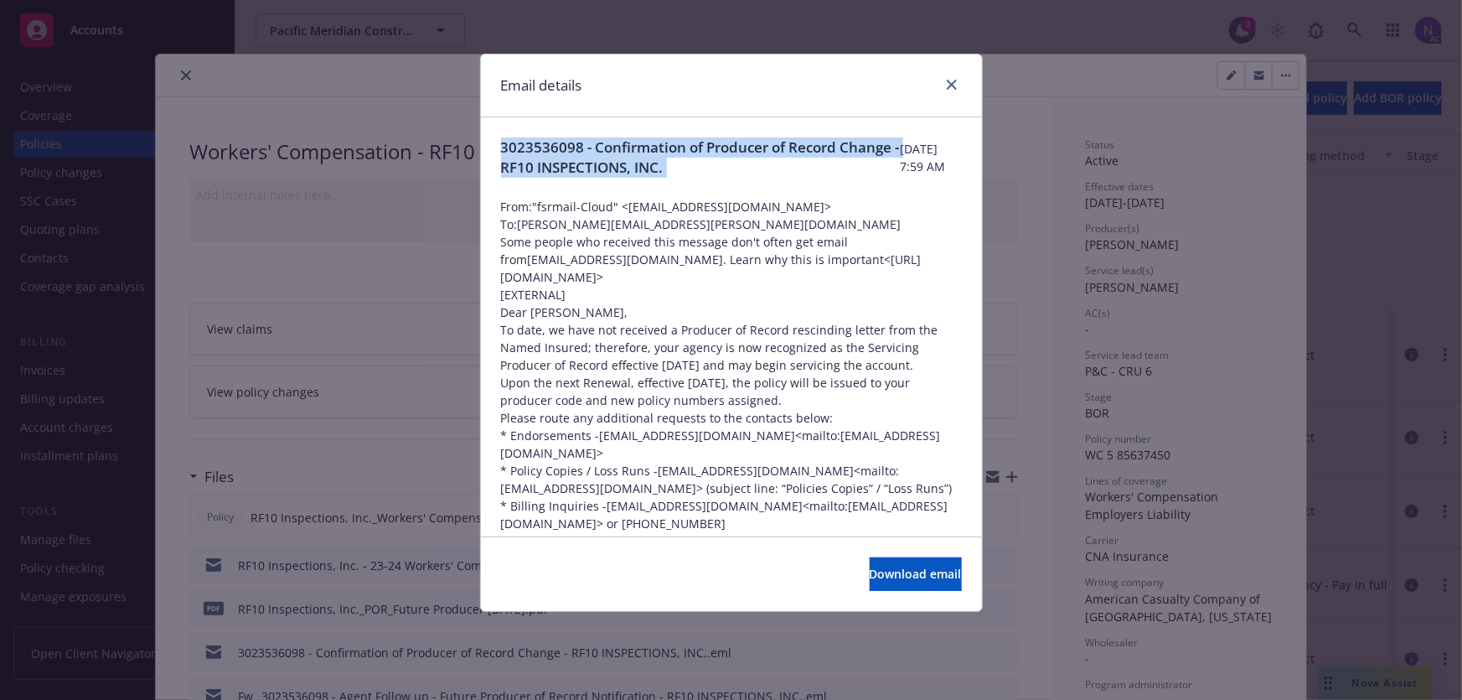
scroll to position [304, 0]
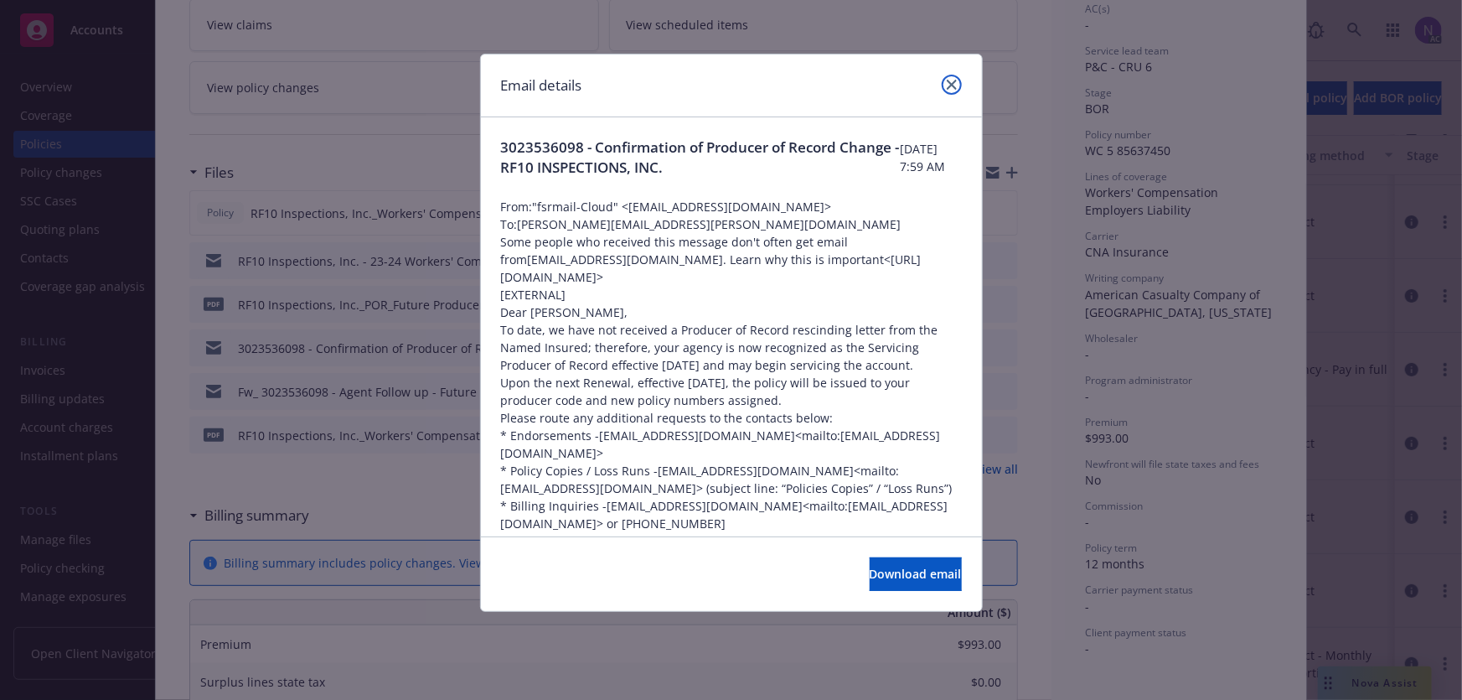
click at [953, 85] on icon "close" at bounding box center [952, 85] width 10 height 10
